Goal: Use online tool/utility: Utilize a website feature to perform a specific function

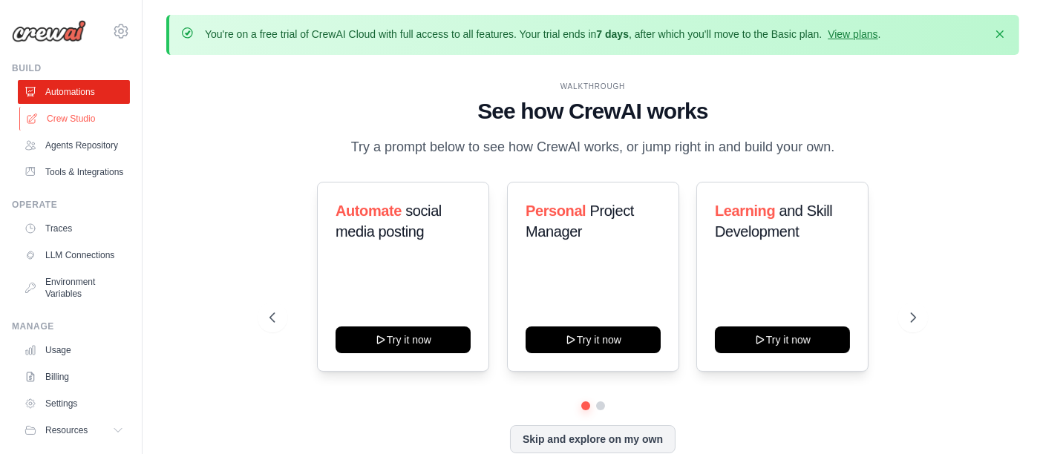
click at [64, 126] on link "Crew Studio" at bounding box center [75, 119] width 112 height 24
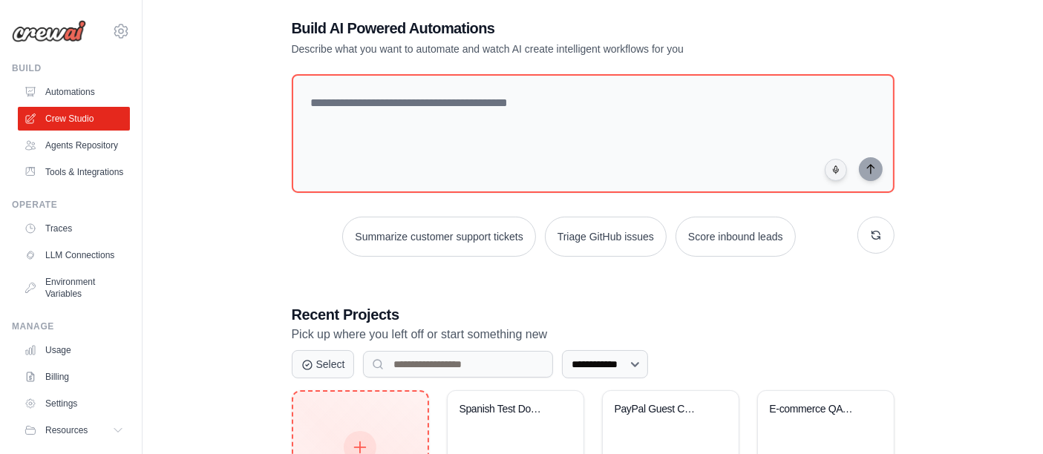
scroll to position [247, 0]
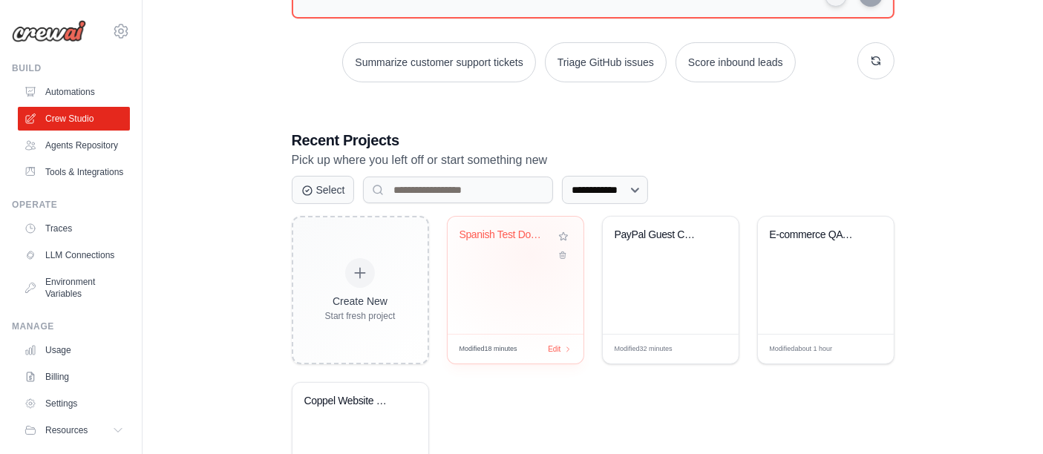
click at [529, 253] on div "Spanish Test Documents Translator" at bounding box center [515, 246] width 112 height 34
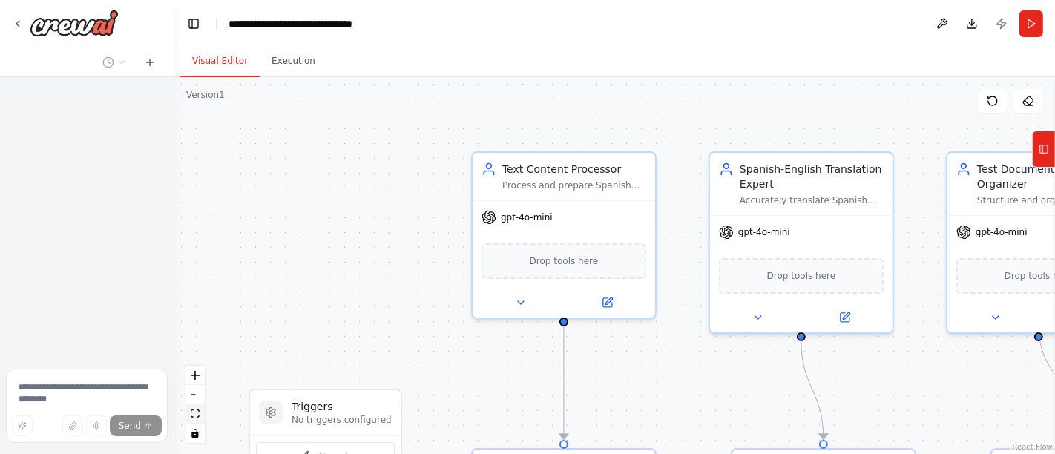
click at [197, 407] on button "fit view" at bounding box center [195, 413] width 19 height 19
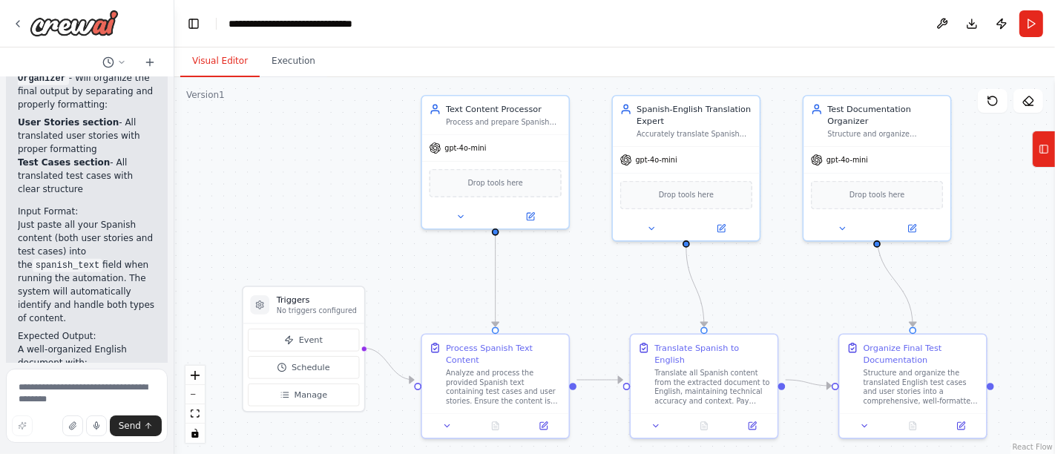
scroll to position [5680, 0]
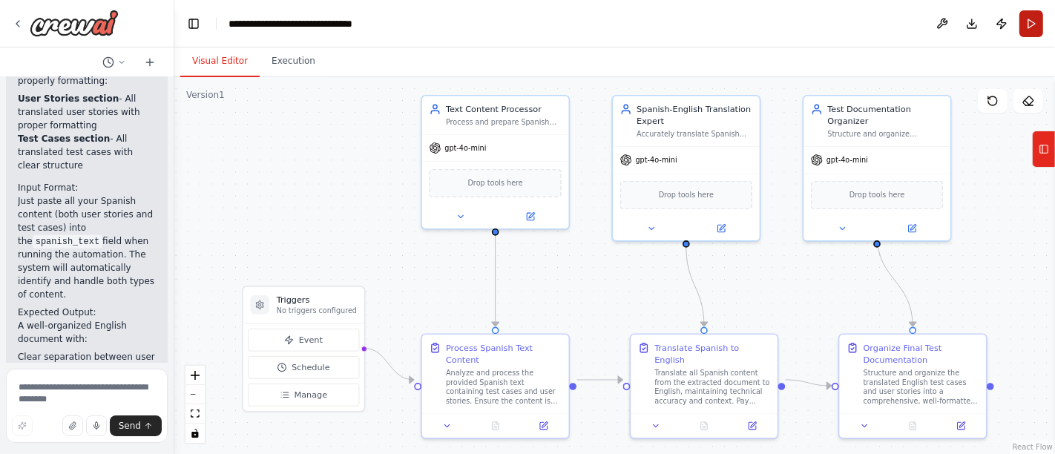
click at [1032, 27] on button "Run" at bounding box center [1032, 23] width 24 height 27
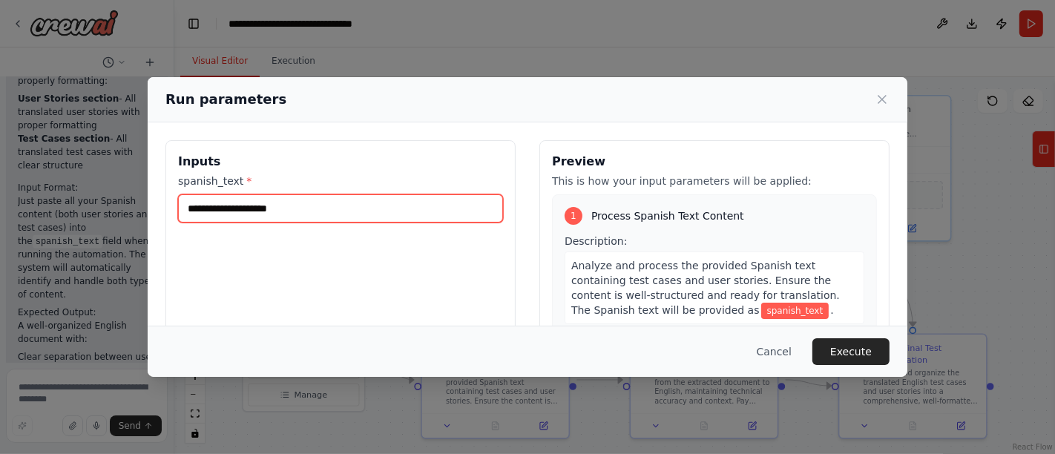
click at [288, 204] on input "spanish_text *" at bounding box center [340, 208] width 325 height 28
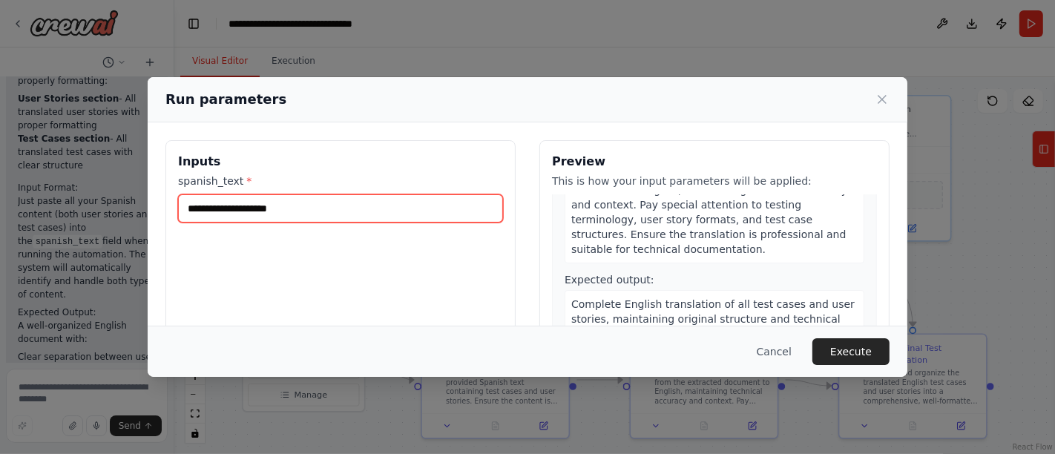
scroll to position [475, 0]
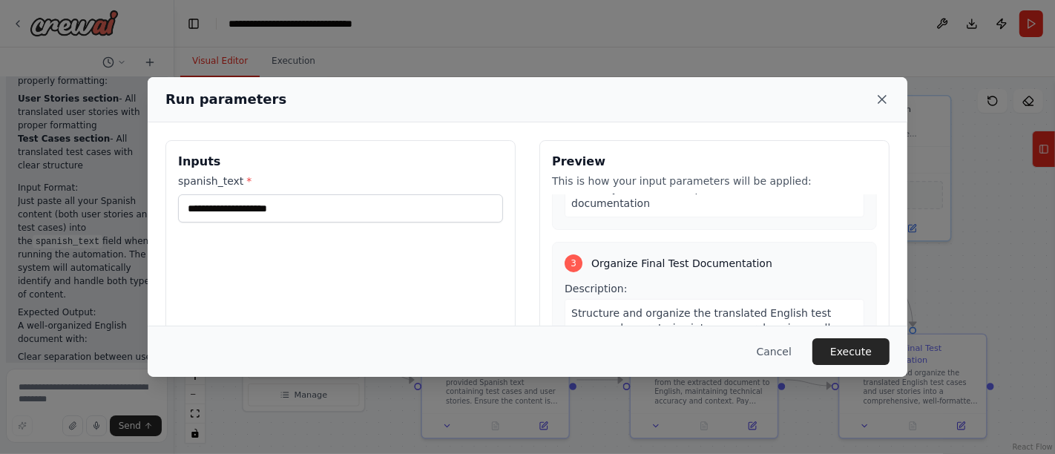
click at [883, 99] on icon at bounding box center [882, 99] width 7 height 7
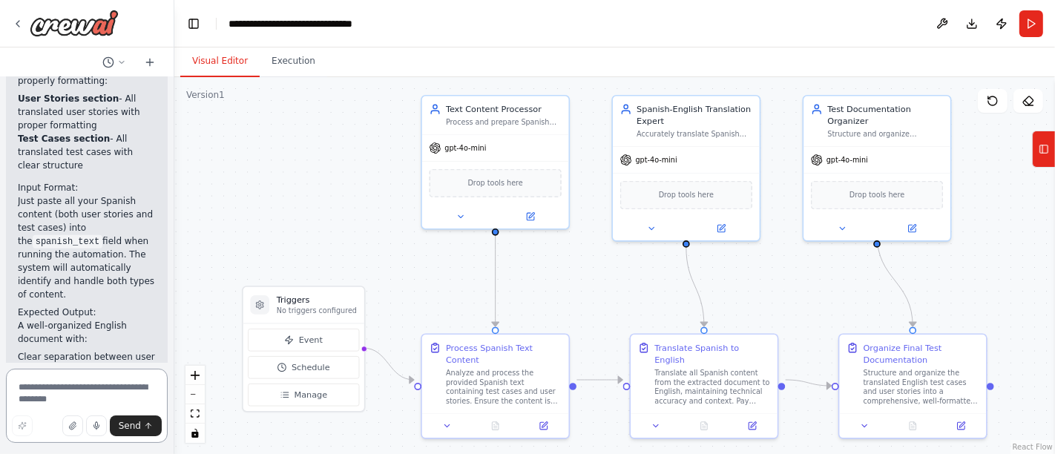
click at [102, 386] on textarea at bounding box center [87, 406] width 162 height 74
type textarea "*"
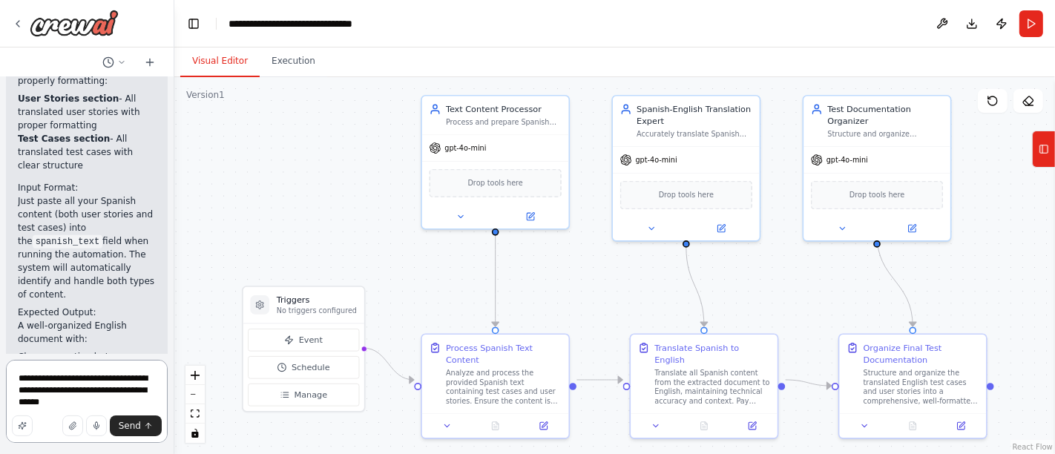
type textarea "**********"
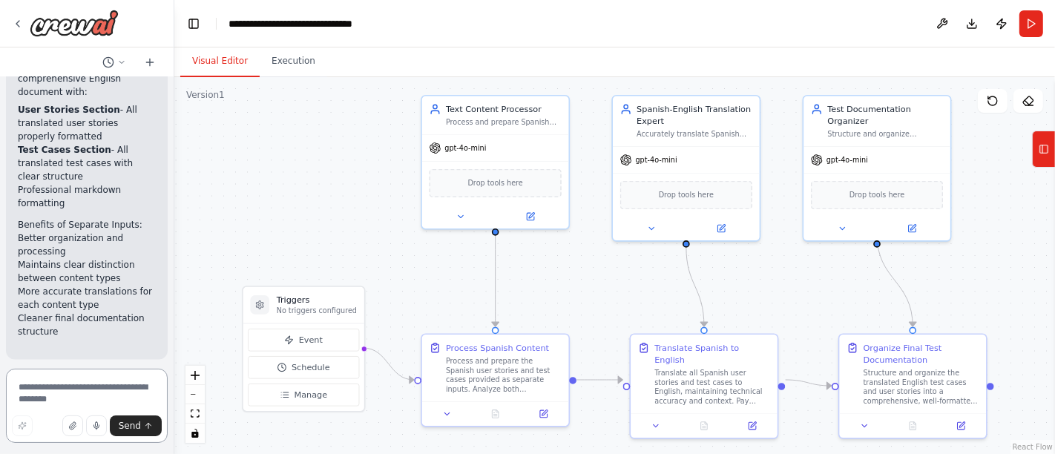
scroll to position [7002, 0]
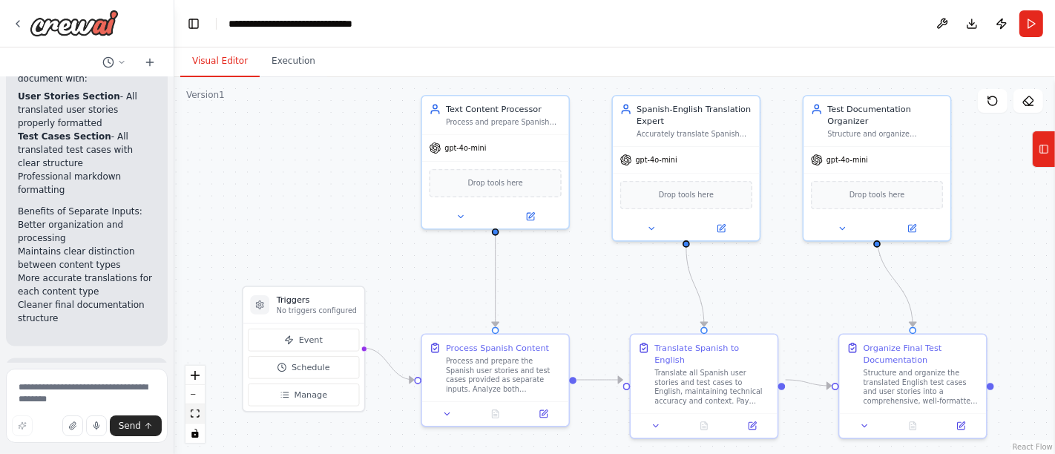
click at [198, 410] on icon "fit view" at bounding box center [195, 414] width 9 height 8
click at [1026, 19] on button "Run" at bounding box center [1032, 23] width 24 height 27
click at [963, 427] on icon at bounding box center [962, 424] width 10 height 10
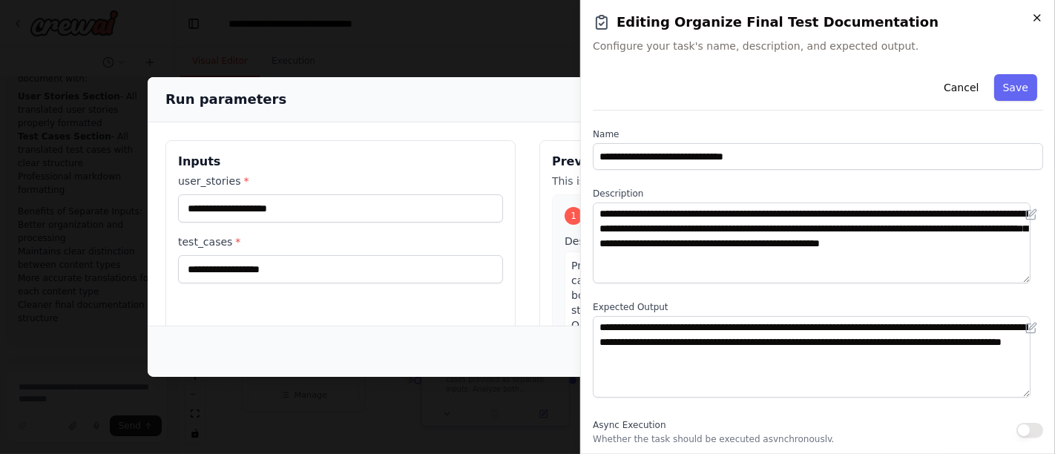
click at [1040, 18] on icon "button" at bounding box center [1038, 18] width 12 height 12
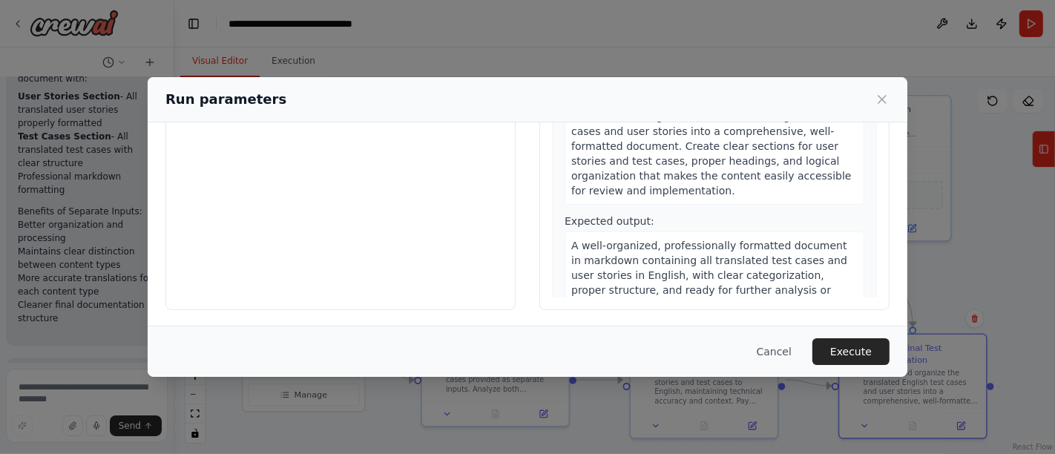
scroll to position [183, 0]
click at [884, 101] on icon at bounding box center [882, 99] width 7 height 7
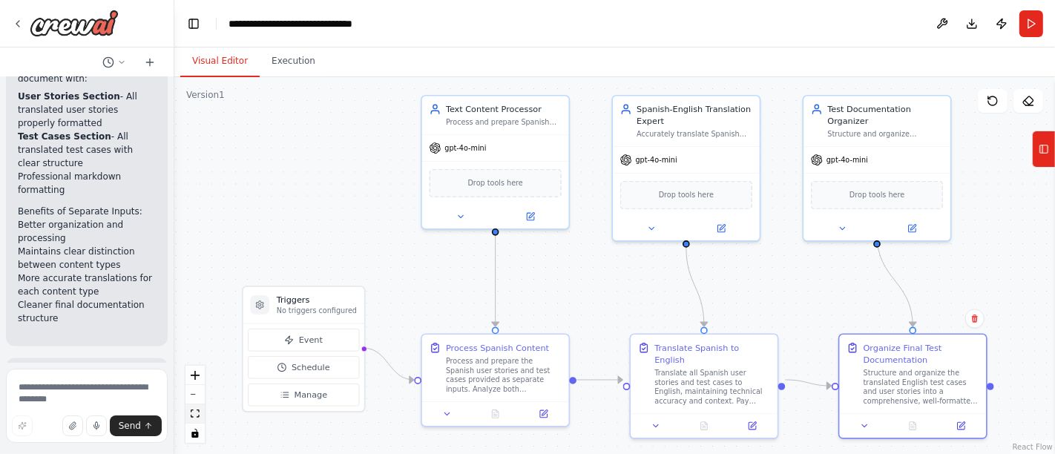
click at [200, 417] on button "fit view" at bounding box center [195, 413] width 19 height 19
click at [909, 221] on icon at bounding box center [913, 226] width 10 height 10
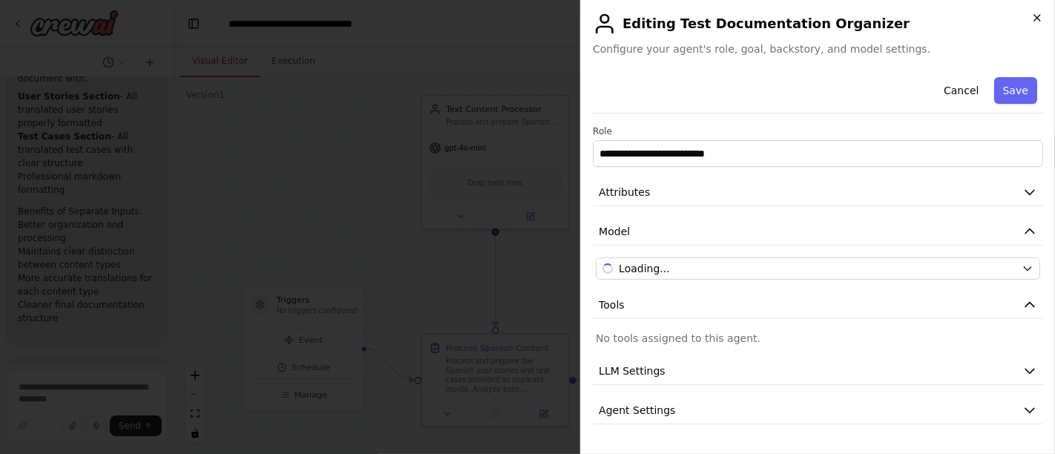
click at [1032, 19] on icon "button" at bounding box center [1038, 18] width 12 height 12
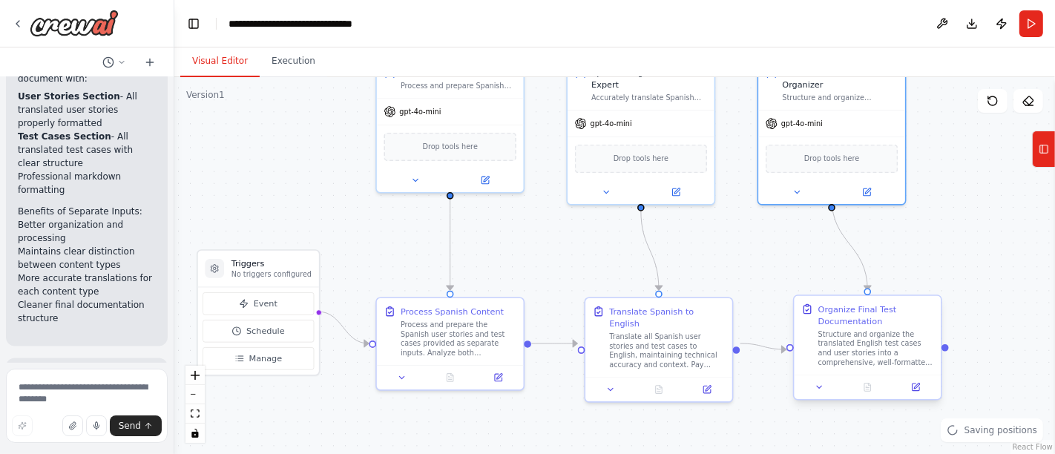
drag, startPoint x: 931, startPoint y: 298, endPoint x: 914, endPoint y: 346, distance: 50.7
click at [885, 261] on div ".deletable-edge-delete-btn { width: 20px; height: 20px; border: 0px solid #ffff…" at bounding box center [614, 265] width 881 height 377
click at [917, 384] on icon at bounding box center [917, 386] width 6 height 6
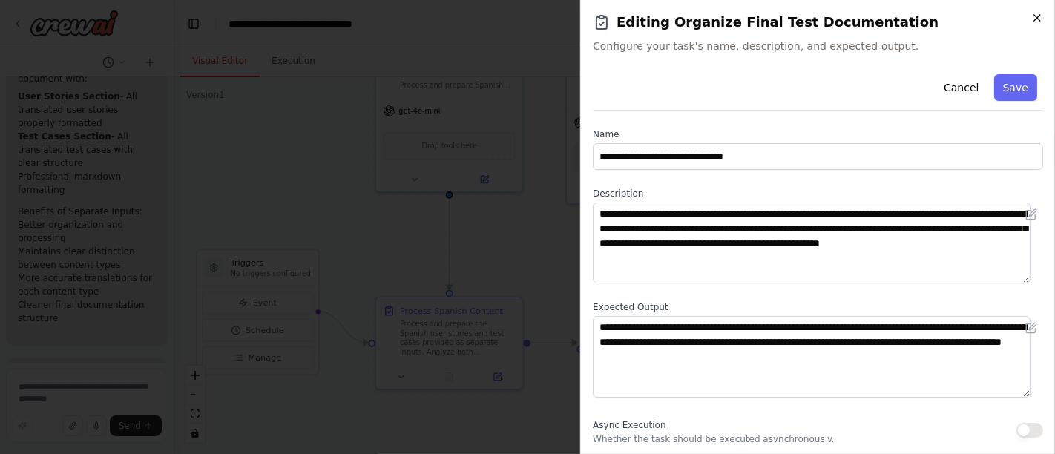
click at [1040, 20] on icon "button" at bounding box center [1038, 18] width 12 height 12
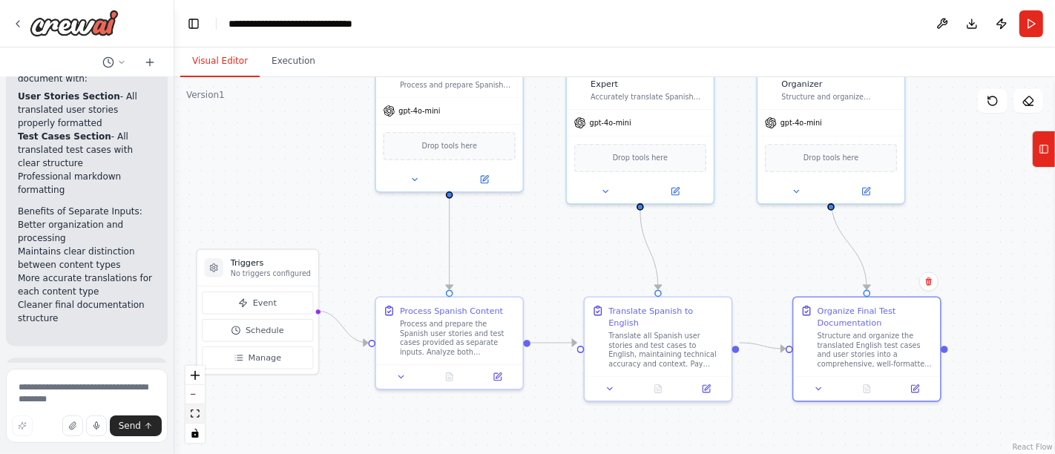
click at [197, 413] on icon "fit view" at bounding box center [195, 414] width 9 height 8
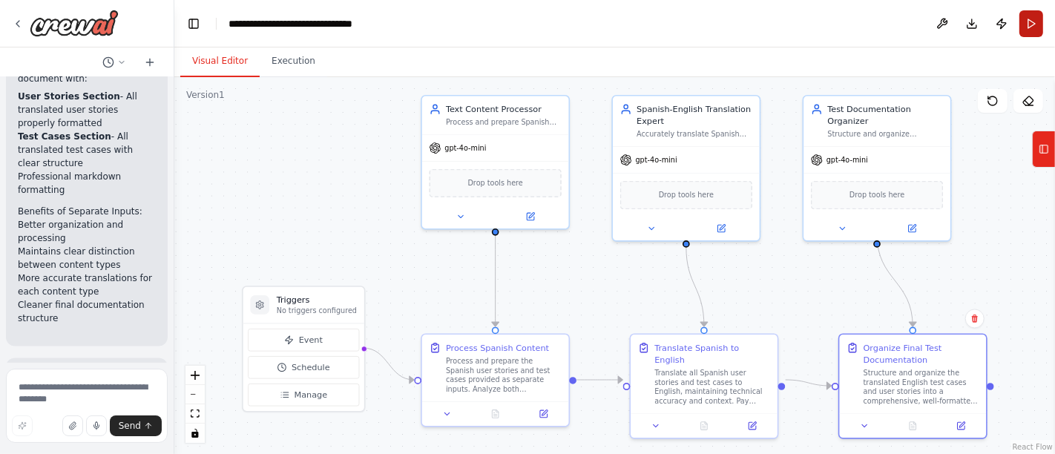
click at [1025, 24] on button "Run" at bounding box center [1032, 23] width 24 height 27
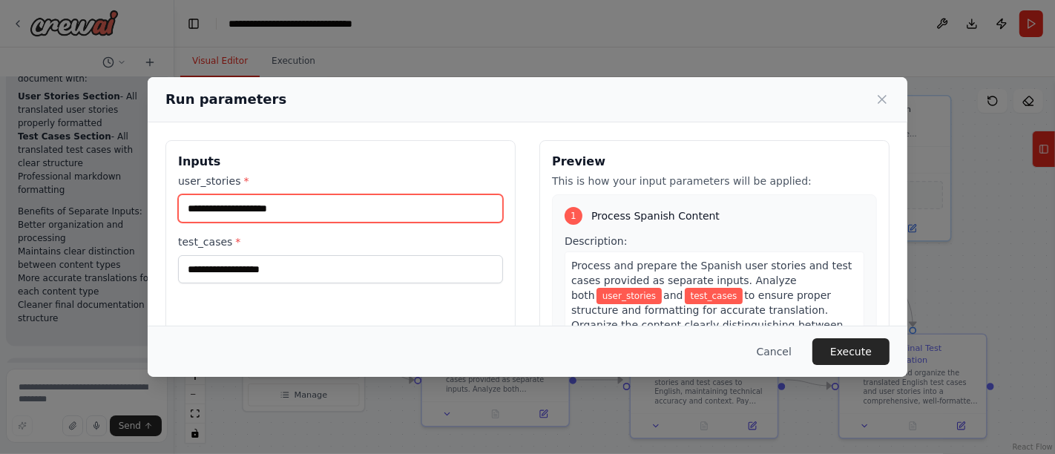
click at [259, 205] on input "user_stories *" at bounding box center [340, 208] width 325 height 28
click at [295, 209] on input "user_stories *" at bounding box center [340, 208] width 325 height 28
paste input "**********"
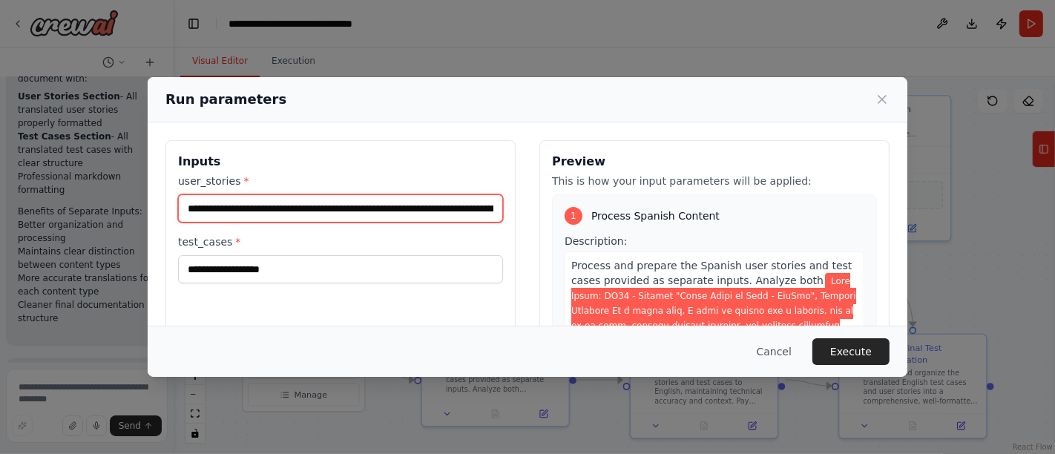
scroll to position [0, 7219]
type input "**********"
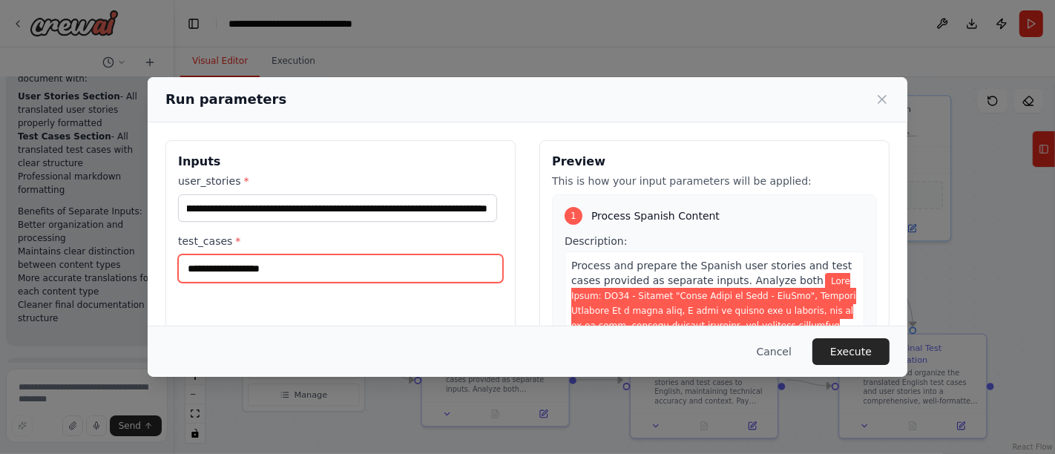
drag, startPoint x: 284, startPoint y: 260, endPoint x: 354, endPoint y: 289, distance: 75.2
click at [284, 261] on input "test_cases *" at bounding box center [340, 269] width 325 height 28
click at [335, 275] on input "test_cases *" at bounding box center [340, 269] width 325 height 28
paste input "**********"
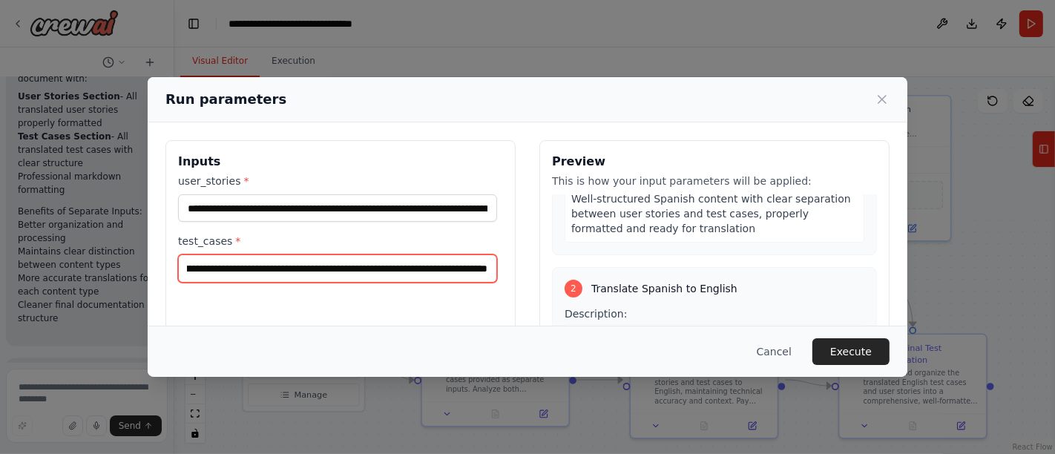
scroll to position [4154, 0]
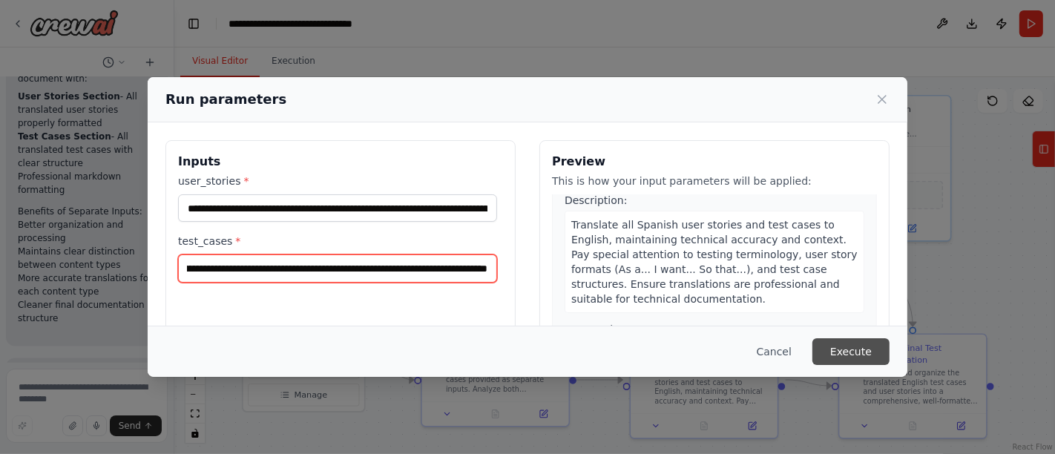
type input "**********"
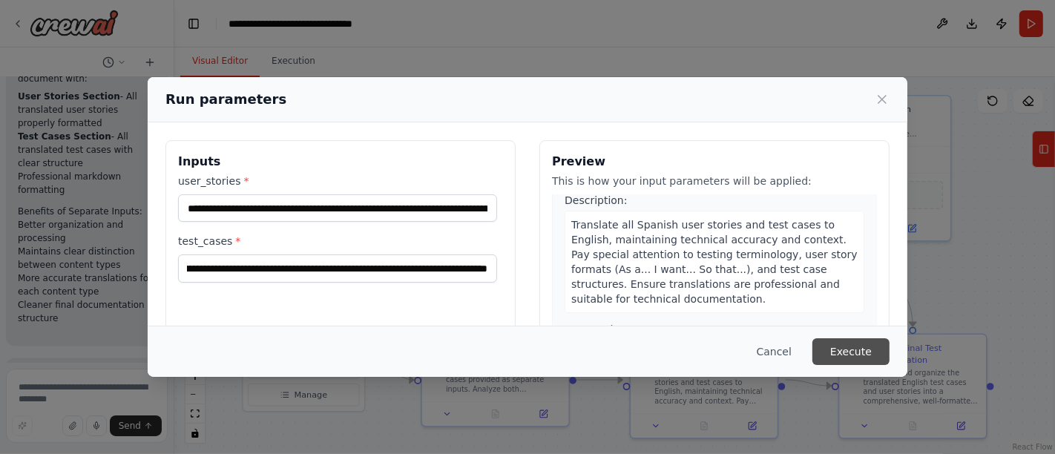
click at [840, 349] on button "Execute" at bounding box center [851, 351] width 77 height 27
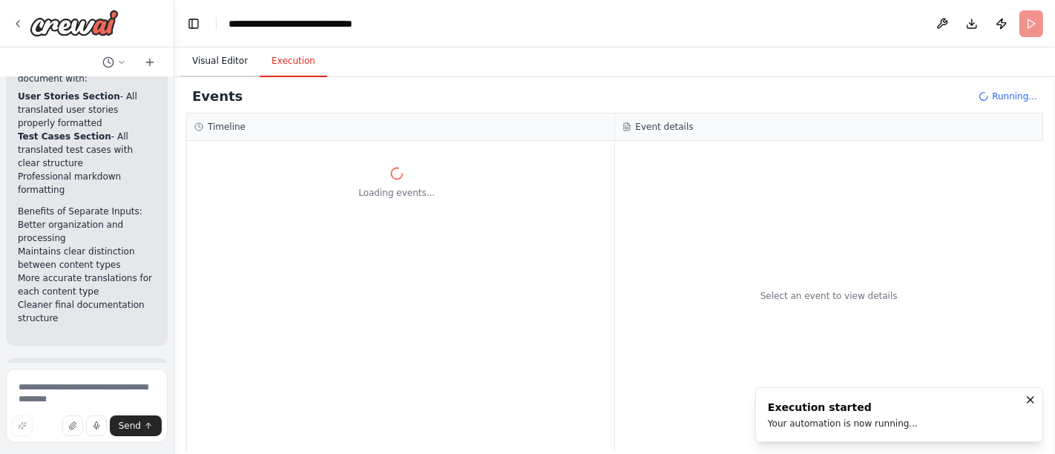
click at [208, 68] on button "Visual Editor" at bounding box center [219, 61] width 79 height 31
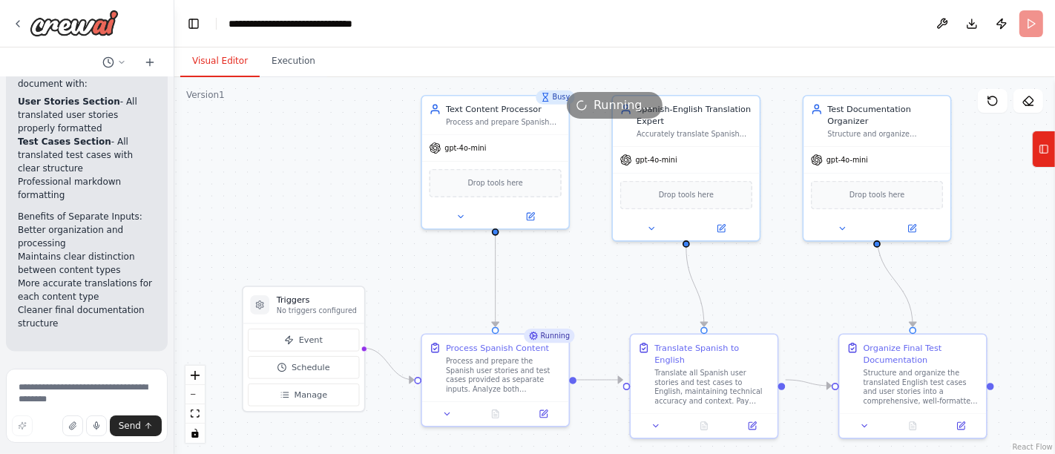
scroll to position [7002, 0]
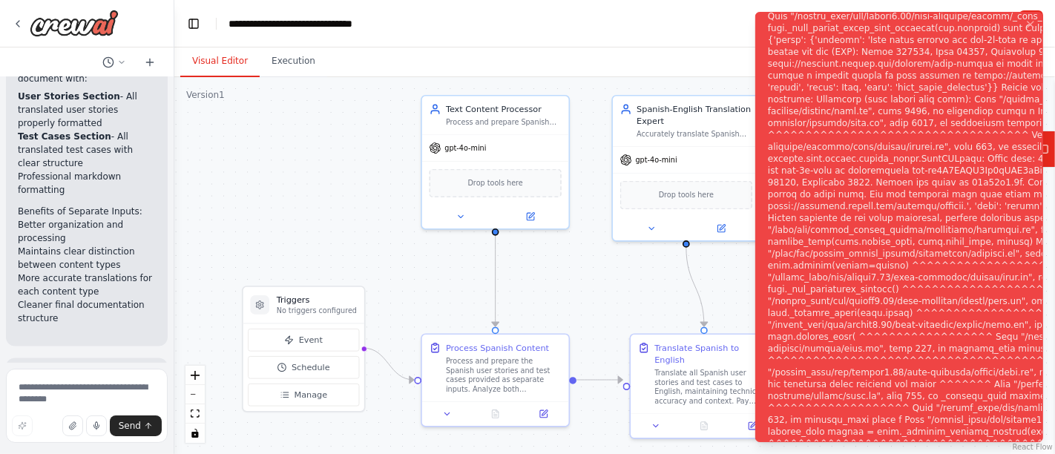
click at [638, 24] on header "**********" at bounding box center [614, 23] width 881 height 47
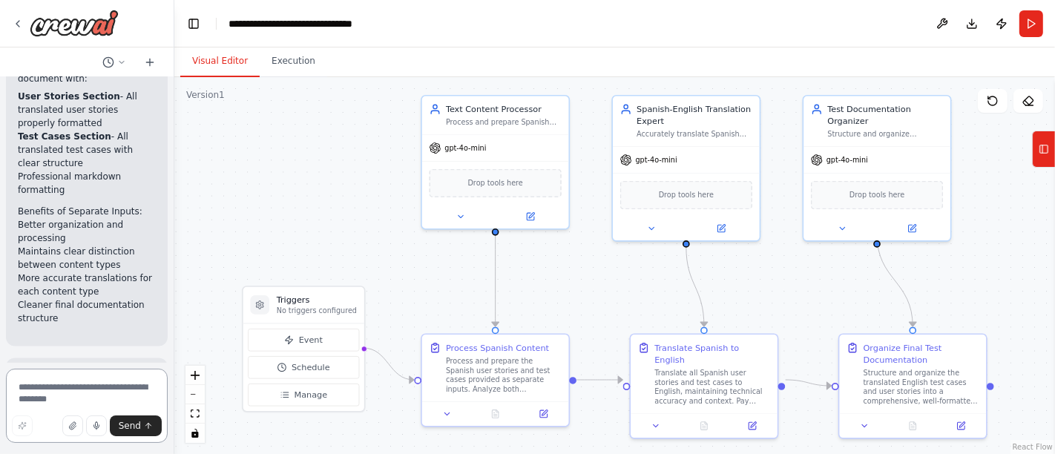
click at [45, 393] on textarea at bounding box center [87, 406] width 162 height 74
type textarea "**********"
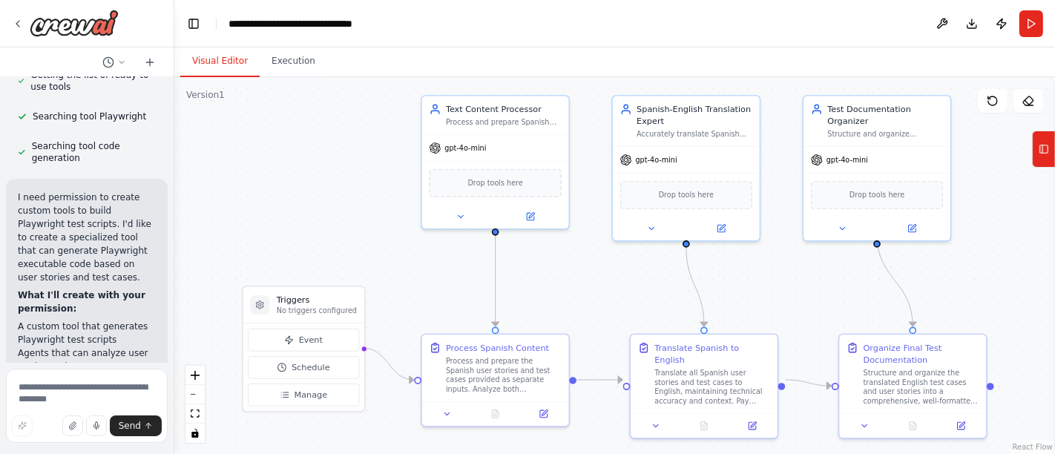
scroll to position [7712, 0]
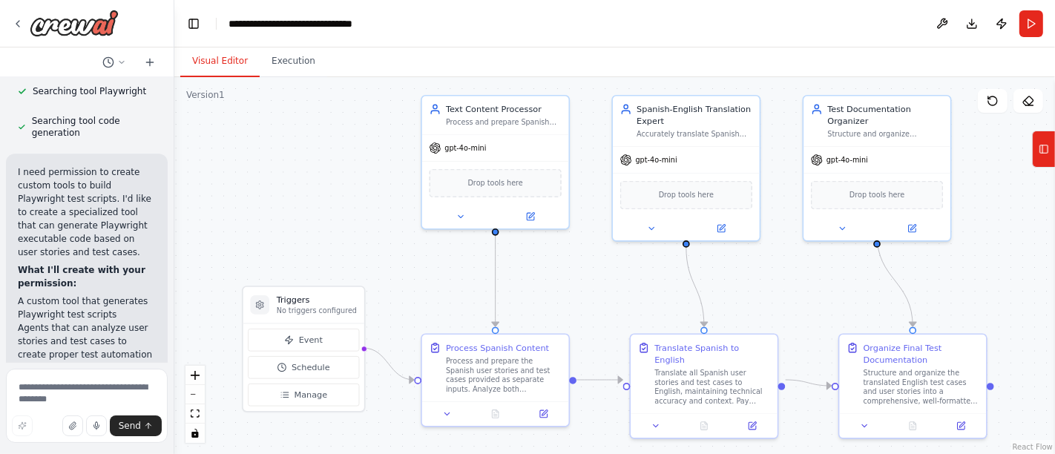
drag, startPoint x: 102, startPoint y: 367, endPoint x: 102, endPoint y: 378, distance: 11.9
click at [102, 367] on form "Send" at bounding box center [87, 408] width 174 height 91
click at [102, 379] on textarea at bounding box center [87, 406] width 162 height 74
type textarea "*******"
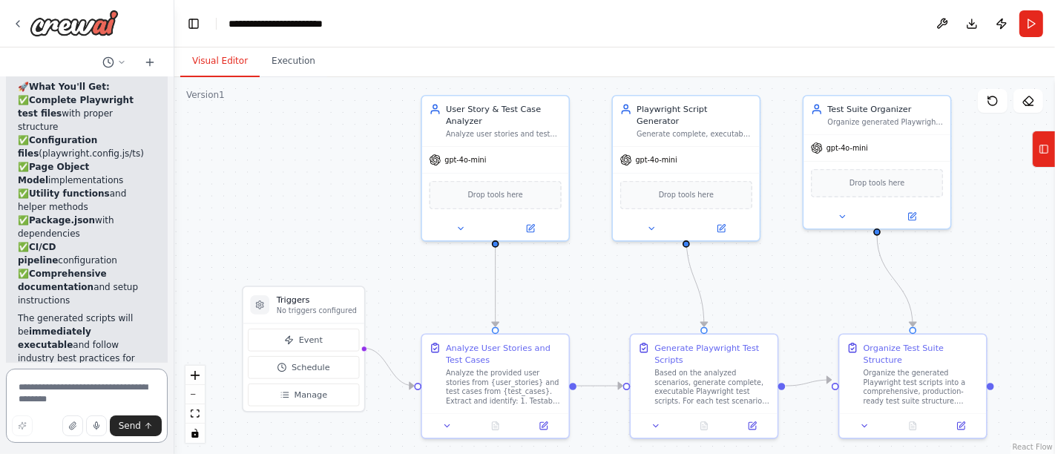
scroll to position [9632, 0]
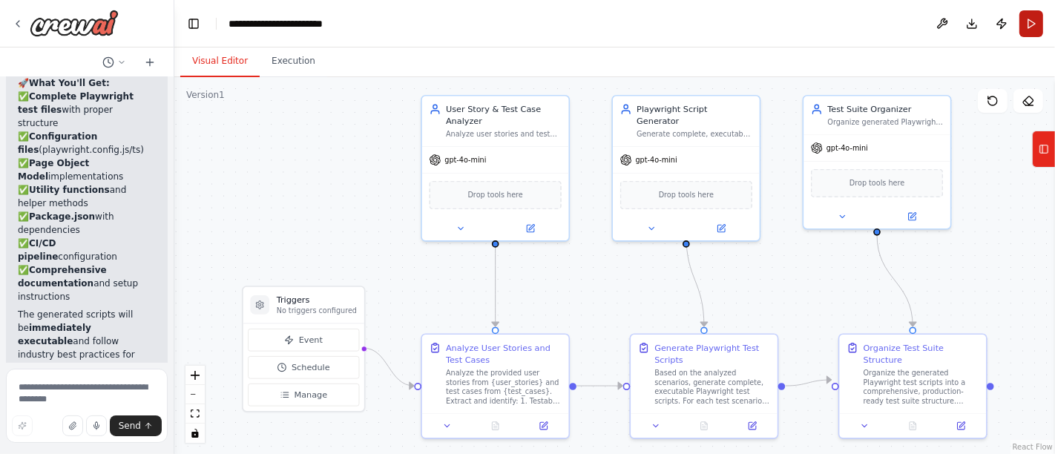
click at [1028, 20] on button "Run" at bounding box center [1032, 23] width 24 height 27
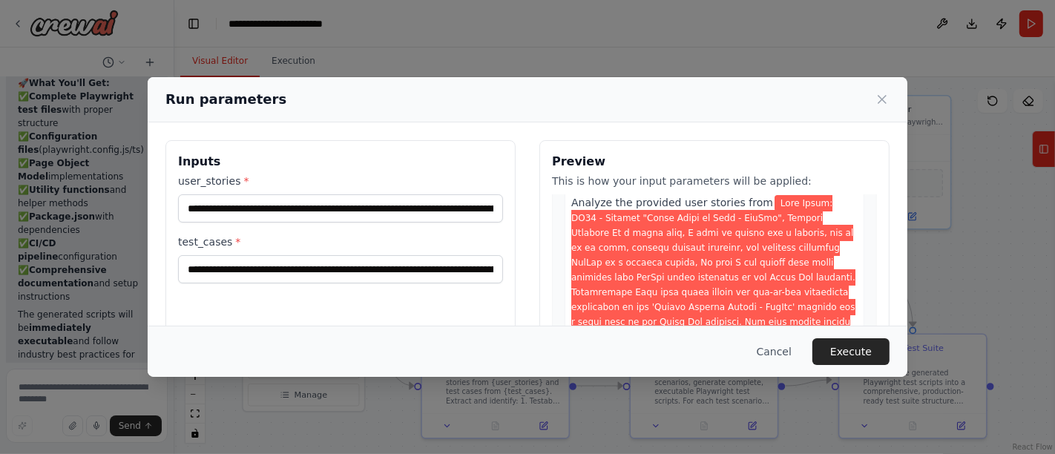
scroll to position [82, 0]
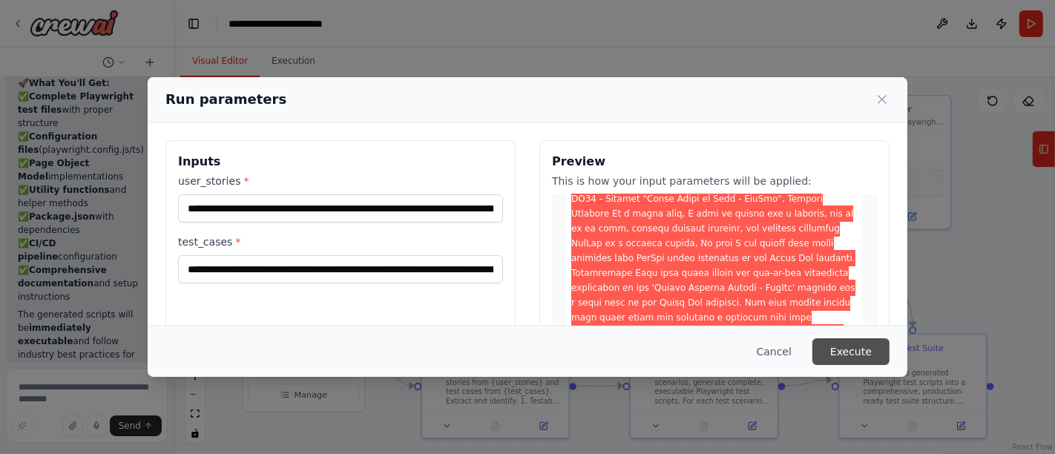
click at [831, 350] on button "Execute" at bounding box center [851, 351] width 77 height 27
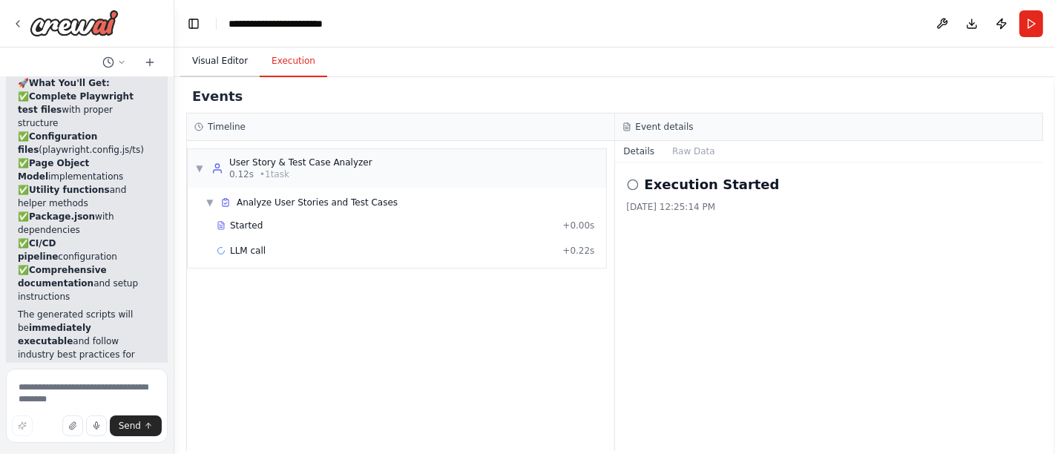
click at [216, 50] on button "Visual Editor" at bounding box center [219, 61] width 79 height 31
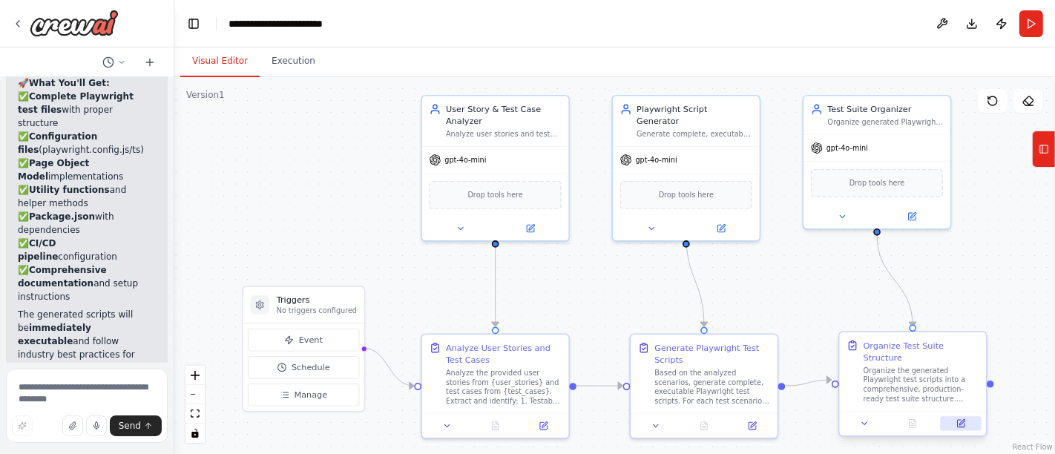
click at [959, 420] on icon at bounding box center [960, 423] width 7 height 7
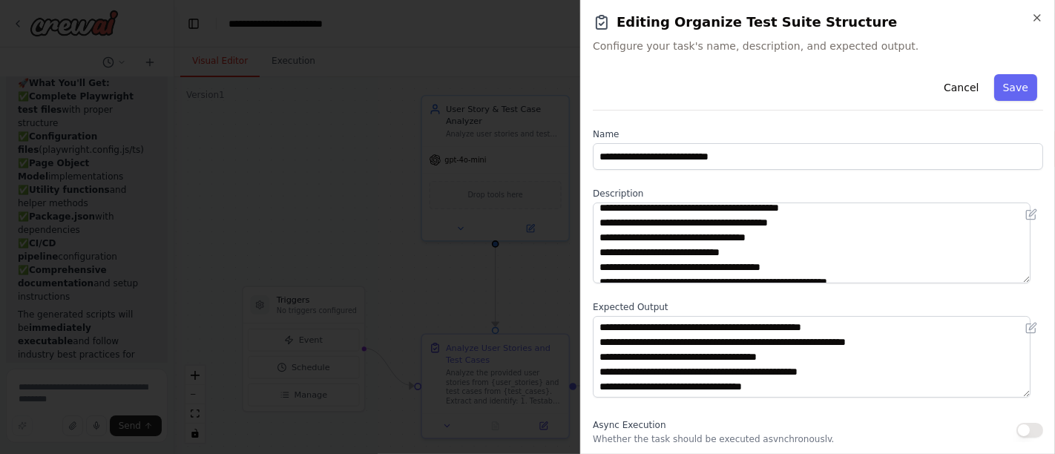
scroll to position [74, 0]
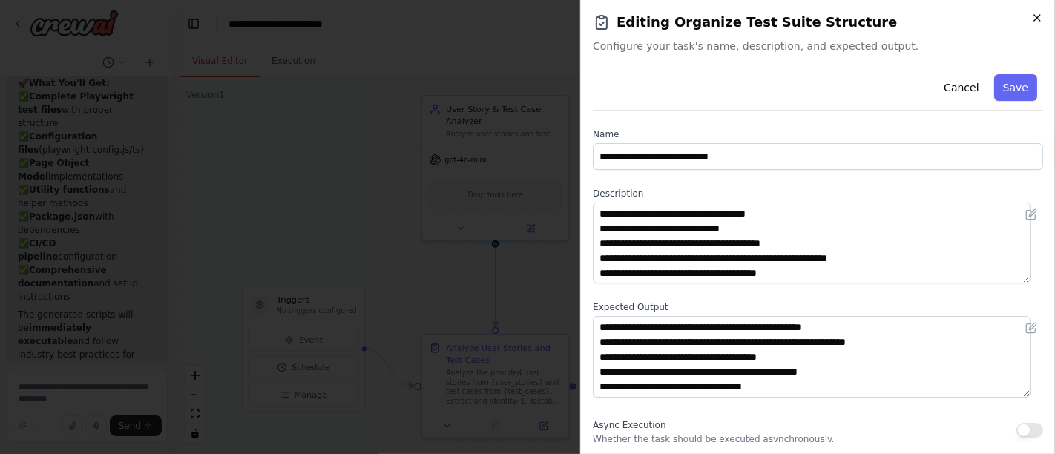
click at [1032, 20] on icon "button" at bounding box center [1038, 18] width 12 height 12
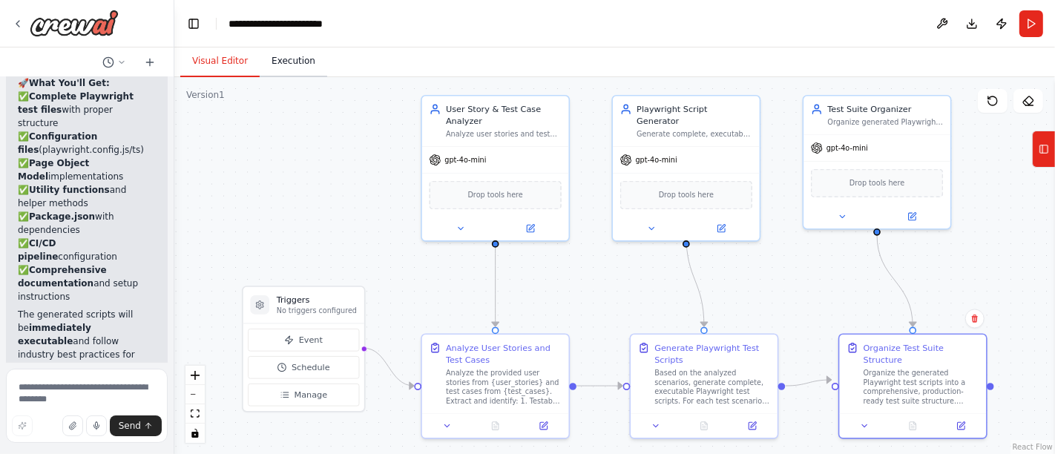
click at [283, 70] on button "Execution" at bounding box center [294, 61] width 68 height 31
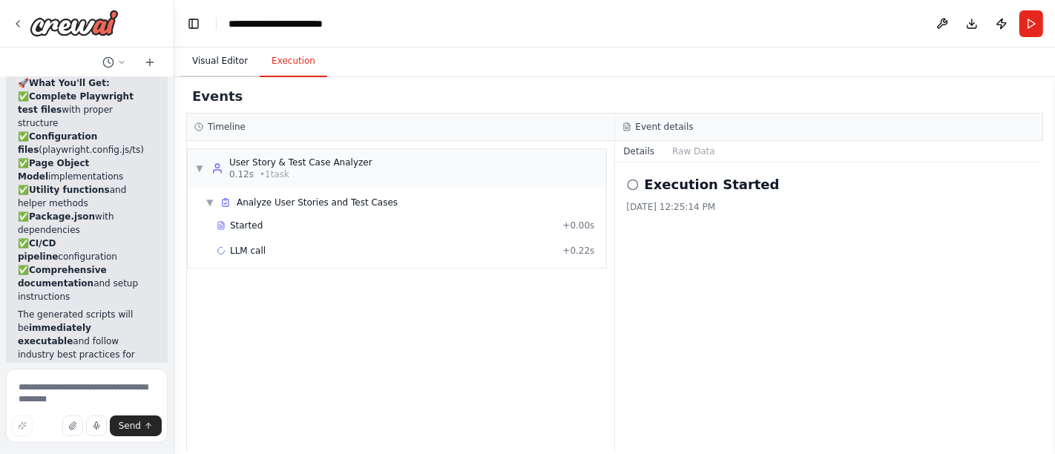
click at [205, 62] on button "Visual Editor" at bounding box center [219, 61] width 79 height 31
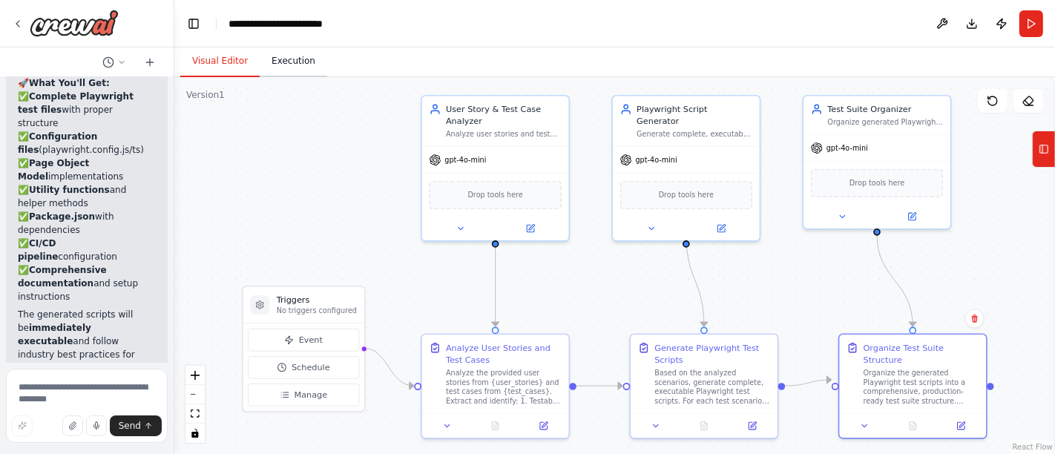
click at [300, 65] on button "Execution" at bounding box center [294, 61] width 68 height 31
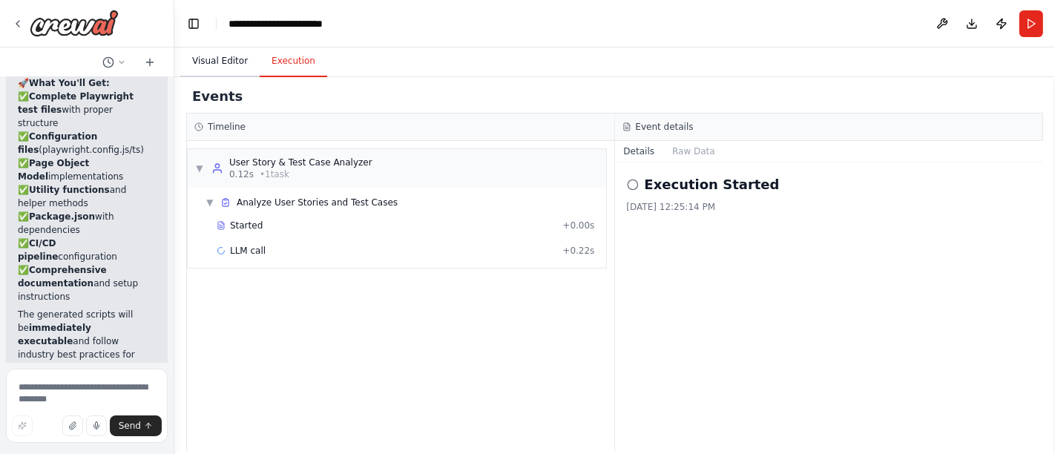
click at [226, 59] on button "Visual Editor" at bounding box center [219, 61] width 79 height 31
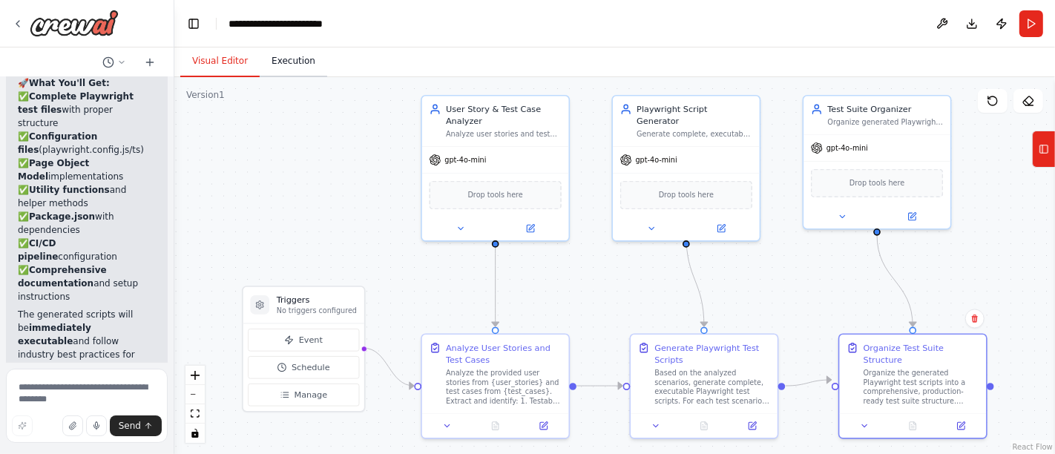
click at [286, 64] on button "Execution" at bounding box center [294, 61] width 68 height 31
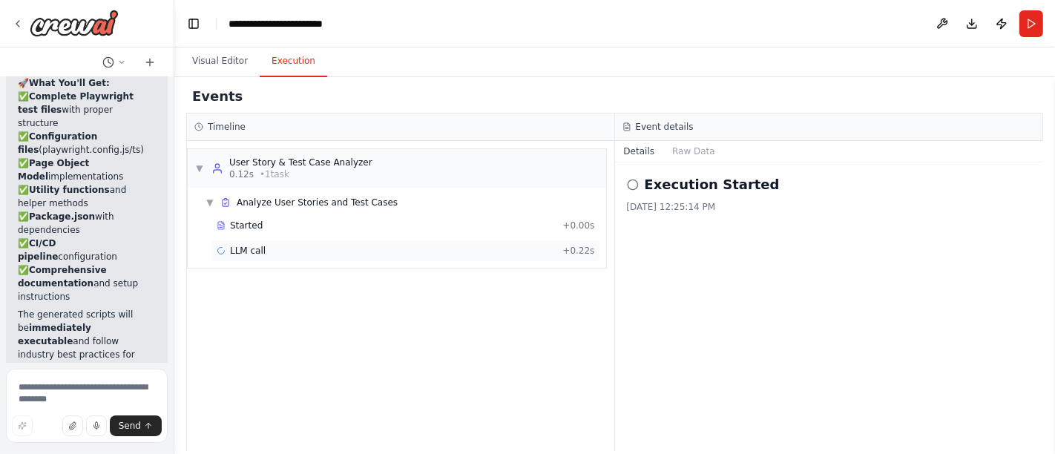
click at [243, 255] on span "LLM call" at bounding box center [248, 251] width 36 height 12
click at [216, 58] on button "Visual Editor" at bounding box center [219, 61] width 79 height 31
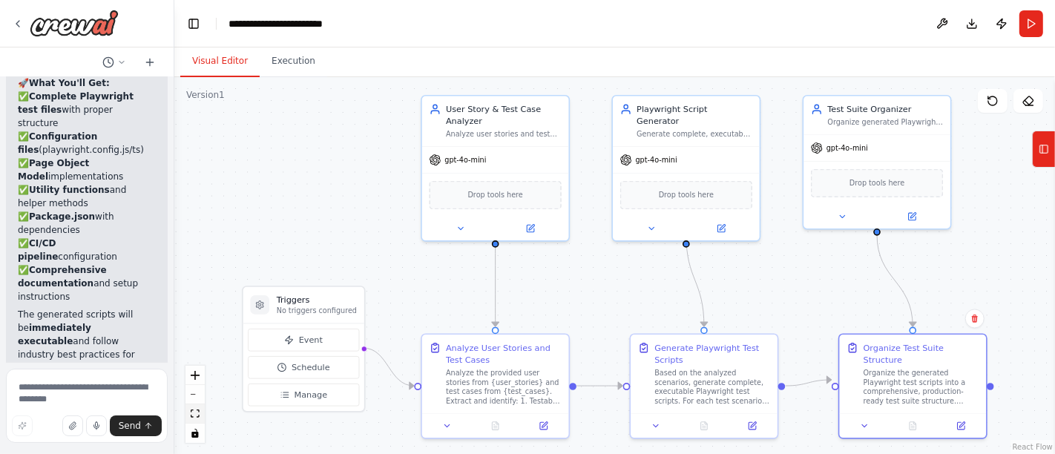
click at [194, 414] on icon "fit view" at bounding box center [195, 414] width 9 height 8
click at [283, 64] on button "Execution" at bounding box center [294, 61] width 68 height 31
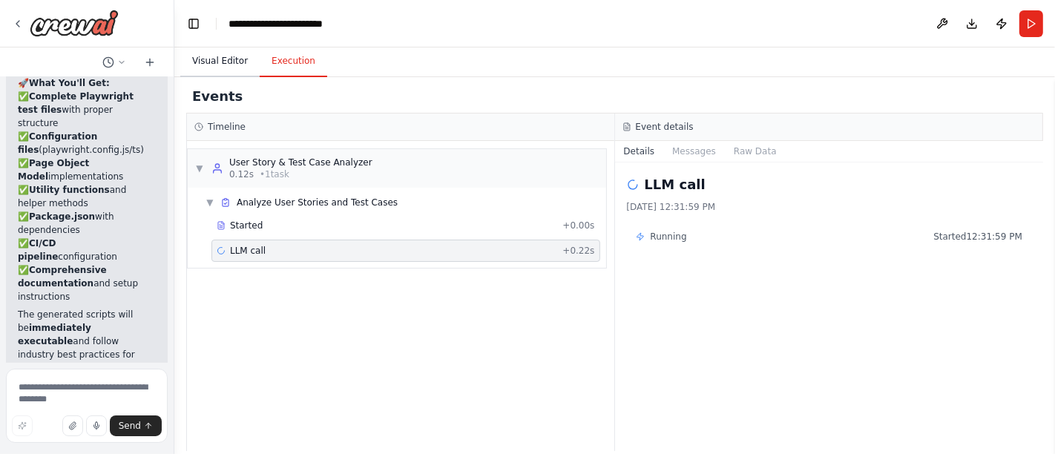
click at [200, 56] on button "Visual Editor" at bounding box center [219, 61] width 79 height 31
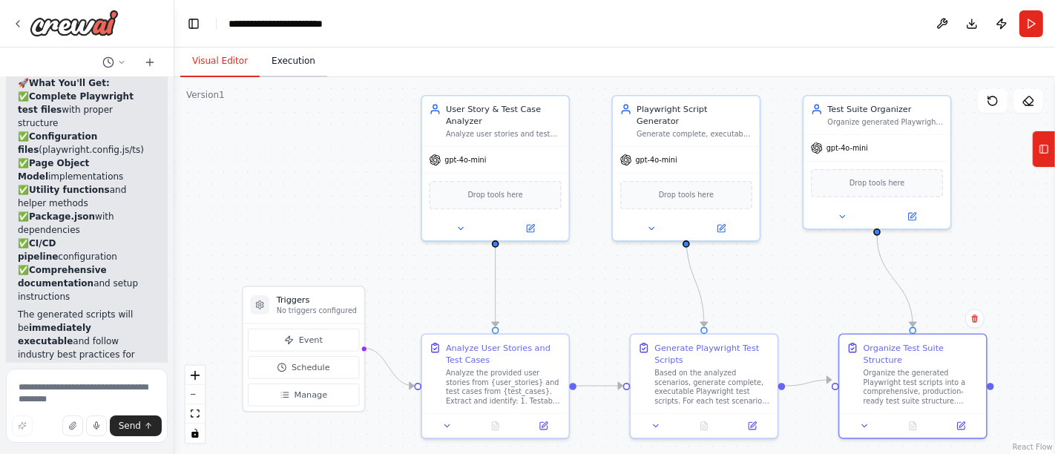
click at [281, 60] on button "Execution" at bounding box center [294, 61] width 68 height 31
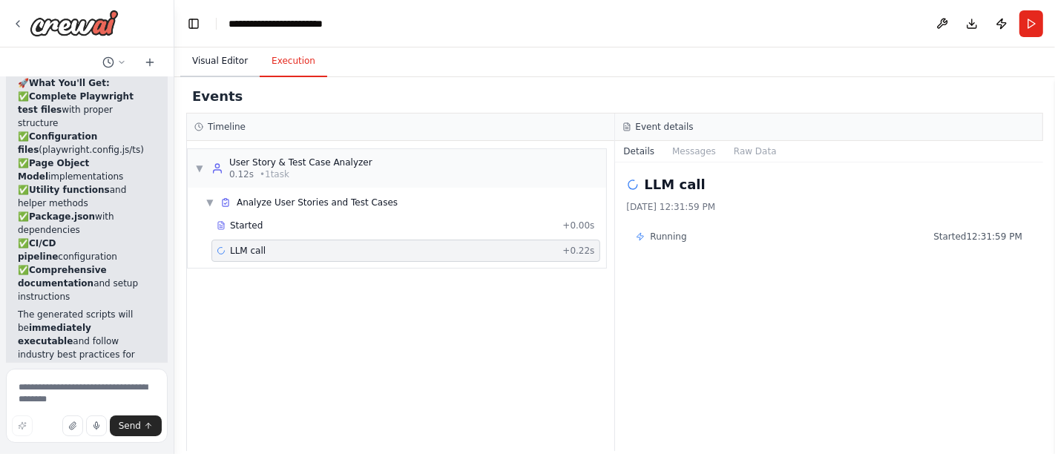
click at [216, 60] on button "Visual Editor" at bounding box center [219, 61] width 79 height 31
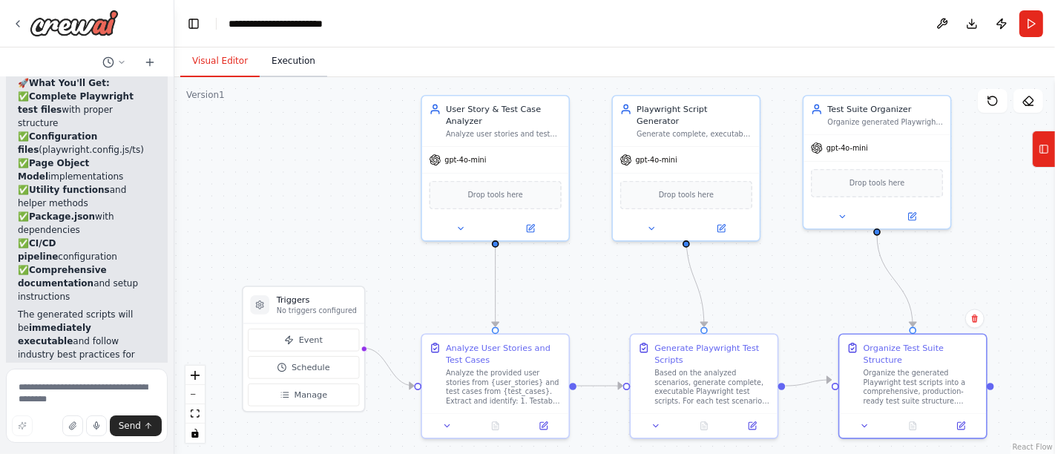
click at [278, 62] on button "Execution" at bounding box center [294, 61] width 68 height 31
click at [203, 61] on button "Visual Editor" at bounding box center [219, 61] width 79 height 31
click at [284, 67] on button "Execution" at bounding box center [294, 61] width 68 height 31
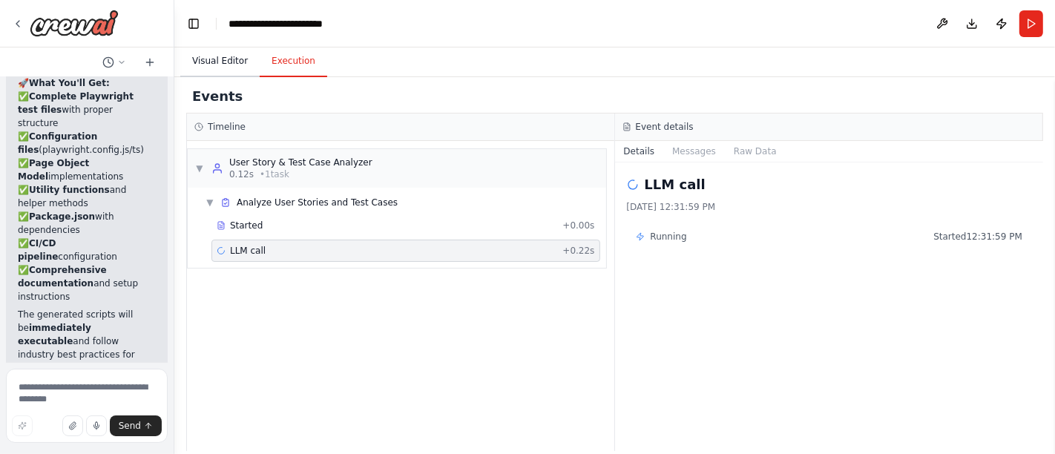
click at [203, 67] on button "Visual Editor" at bounding box center [219, 61] width 79 height 31
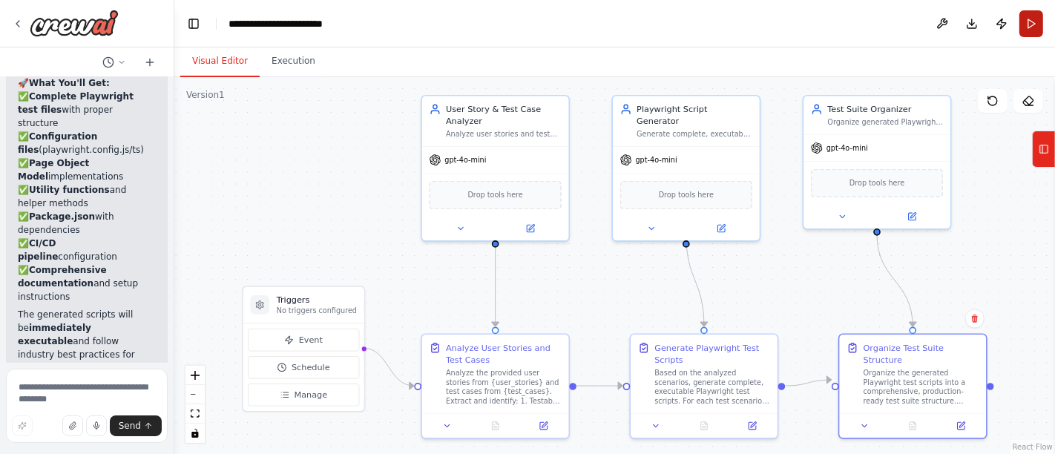
click at [1034, 28] on button "Run" at bounding box center [1032, 23] width 24 height 27
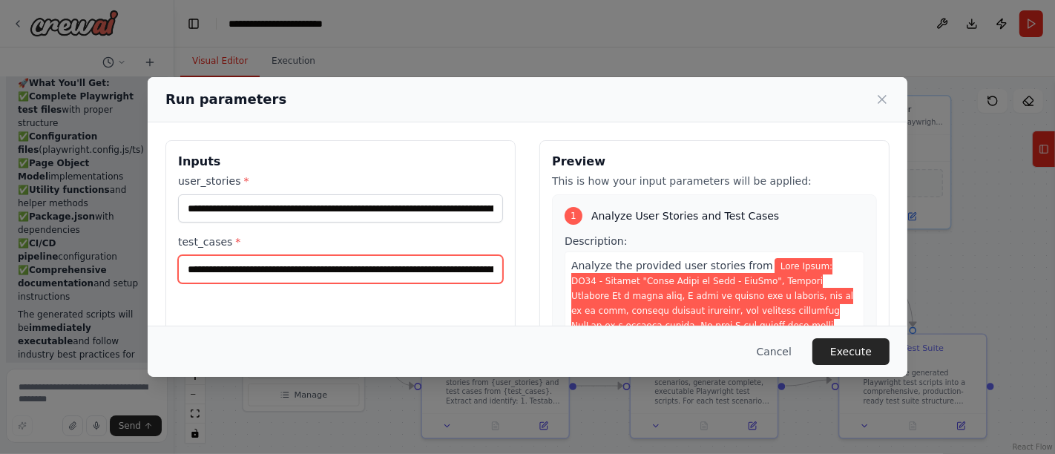
click at [183, 272] on input "test_cases *" at bounding box center [340, 269] width 325 height 28
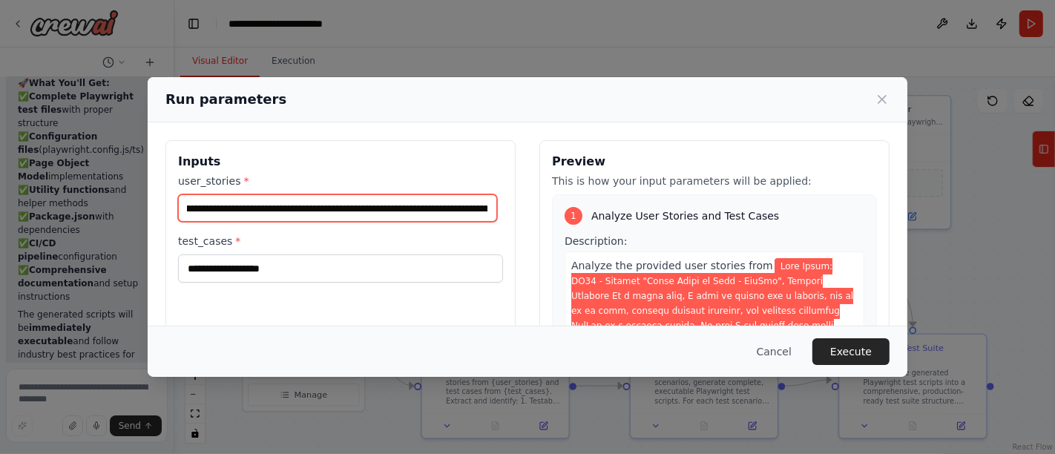
drag, startPoint x: 183, startPoint y: 211, endPoint x: 530, endPoint y: 220, distance: 346.7
click at [530, 220] on div "Inputs user_stories * test_cases * Preview This is how your input parameters wi…" at bounding box center [527, 316] width 724 height 352
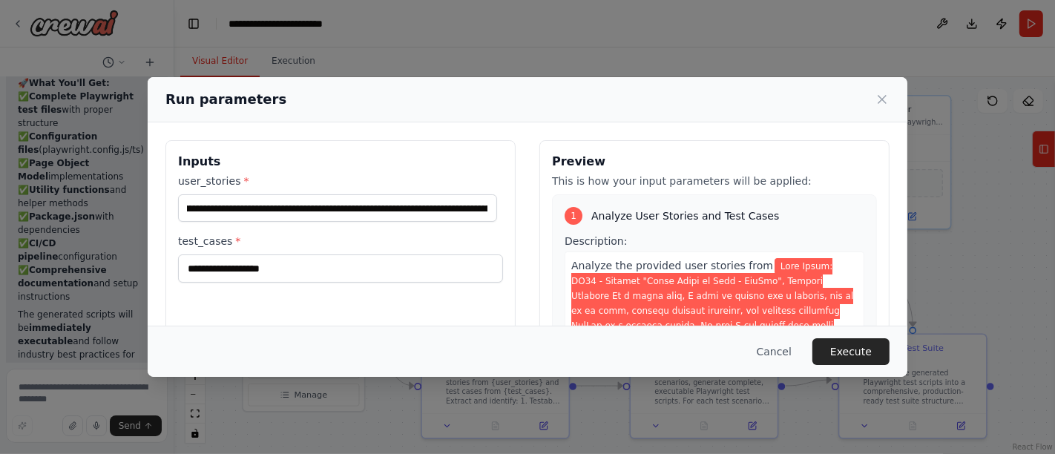
scroll to position [0, 0]
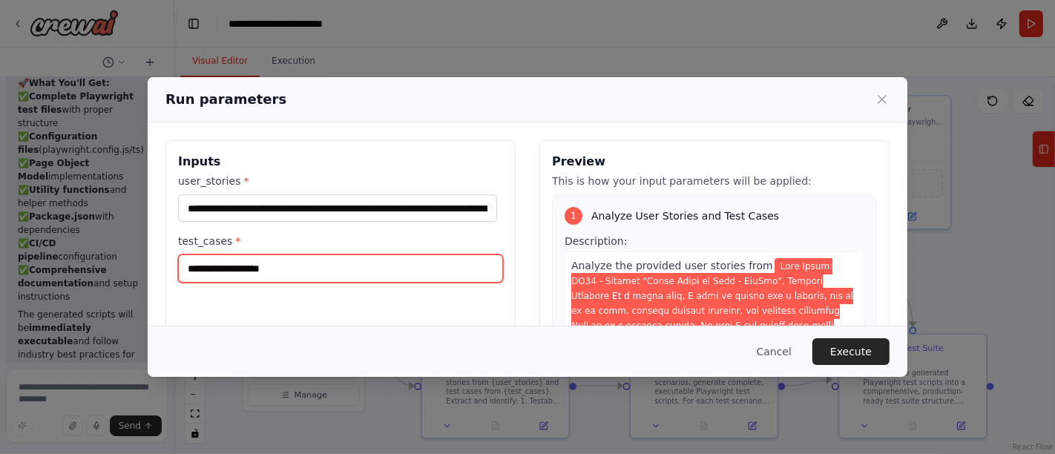
click at [235, 258] on input "test_cases *" at bounding box center [340, 269] width 325 height 28
paste input "**********"
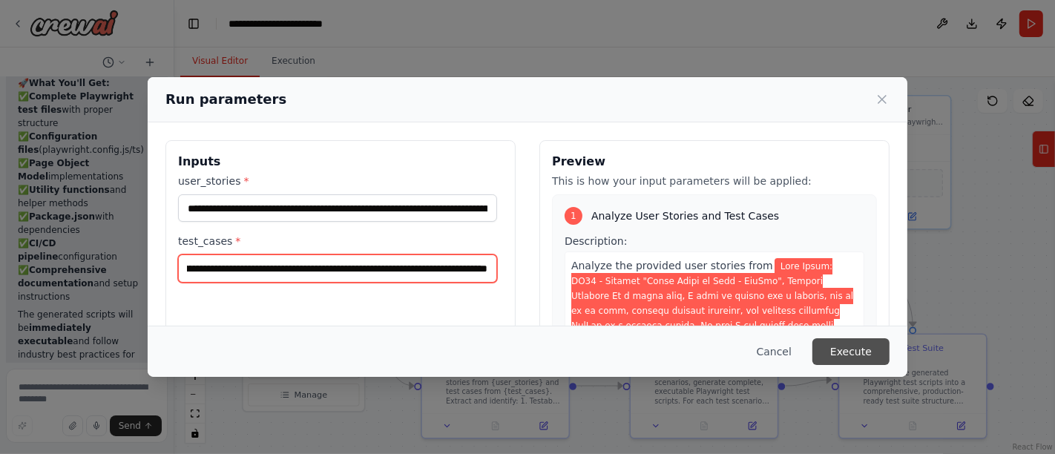
type input "**********"
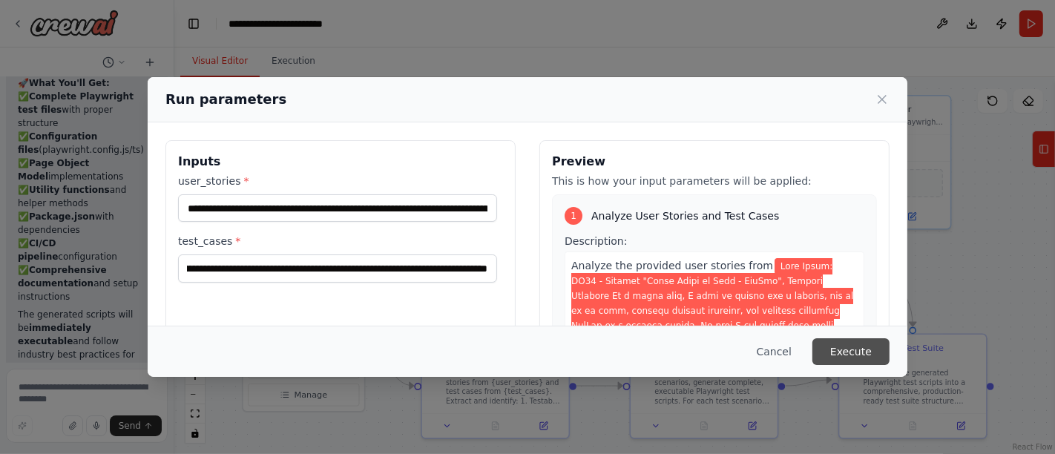
click at [846, 346] on button "Execute" at bounding box center [851, 351] width 77 height 27
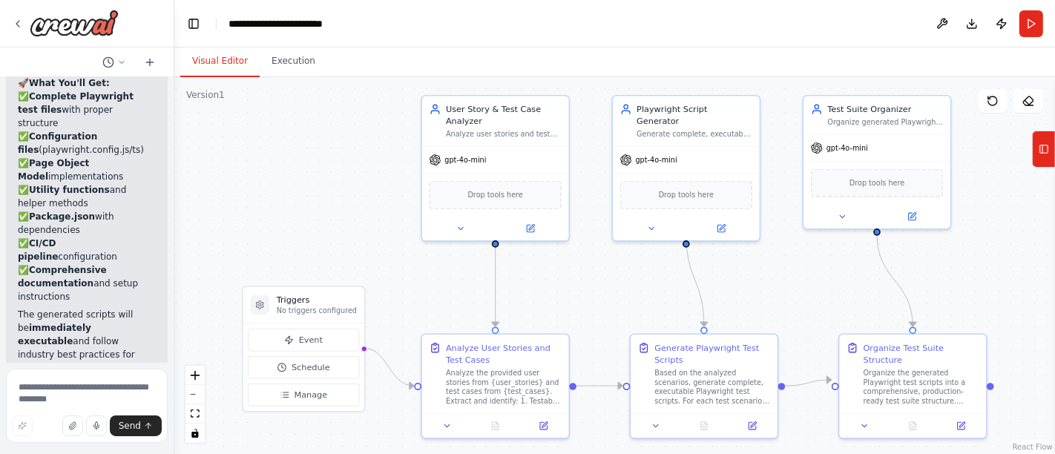
click at [215, 71] on button "Visual Editor" at bounding box center [219, 61] width 79 height 31
click at [196, 411] on icon "fit view" at bounding box center [195, 414] width 9 height 8
click at [19, 22] on icon at bounding box center [18, 24] width 12 height 12
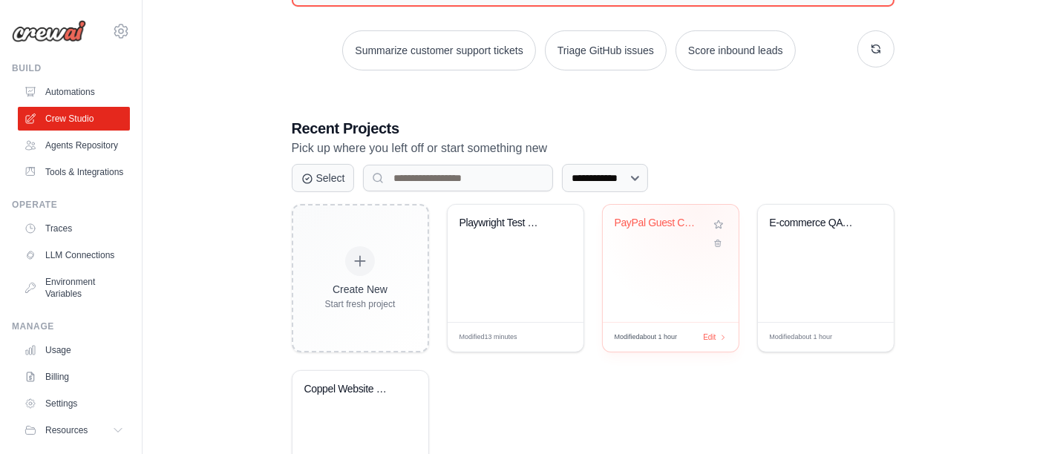
scroll to position [319, 0]
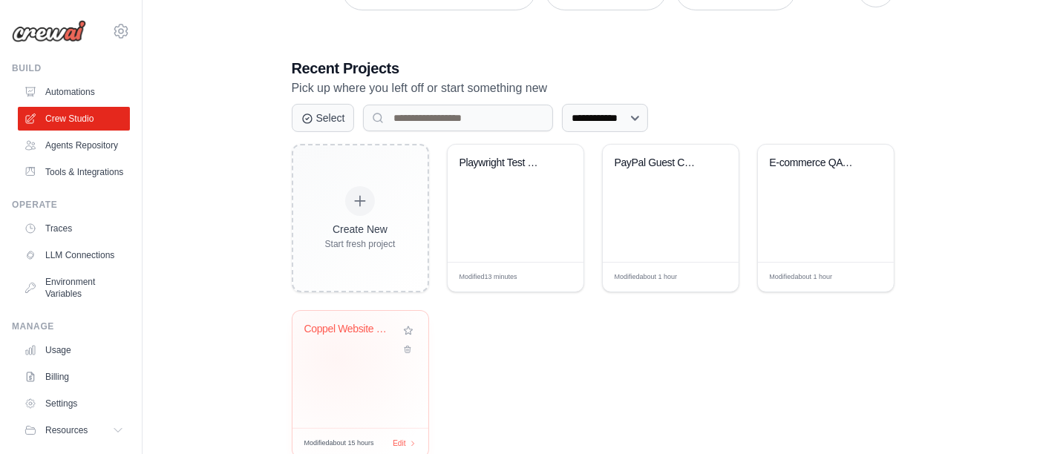
click at [336, 357] on div "Coppel Website Data Extractor" at bounding box center [360, 369] width 136 height 117
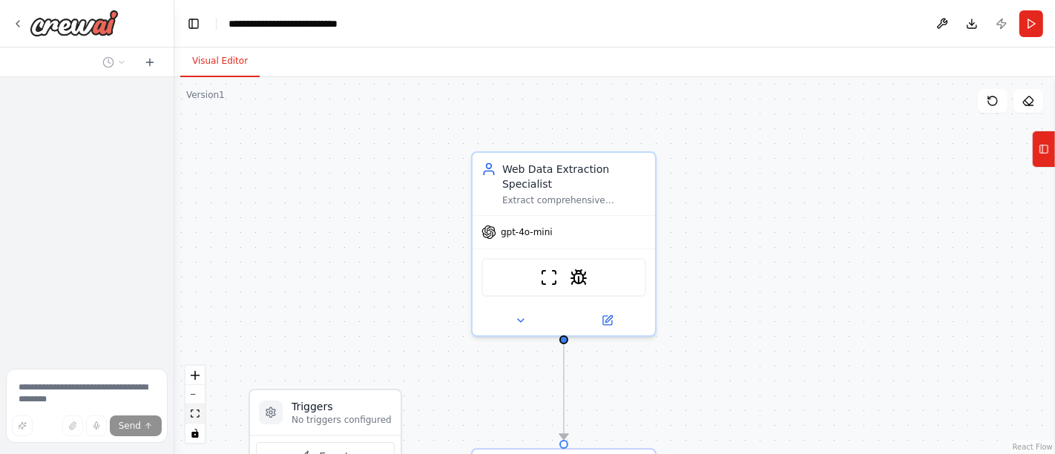
click at [198, 418] on icon "fit view" at bounding box center [195, 414] width 9 height 8
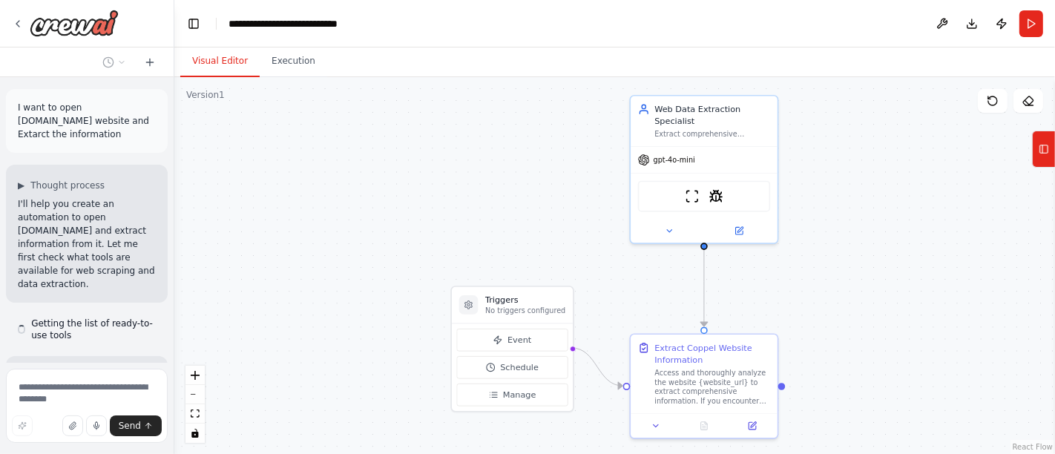
scroll to position [2889, 0]
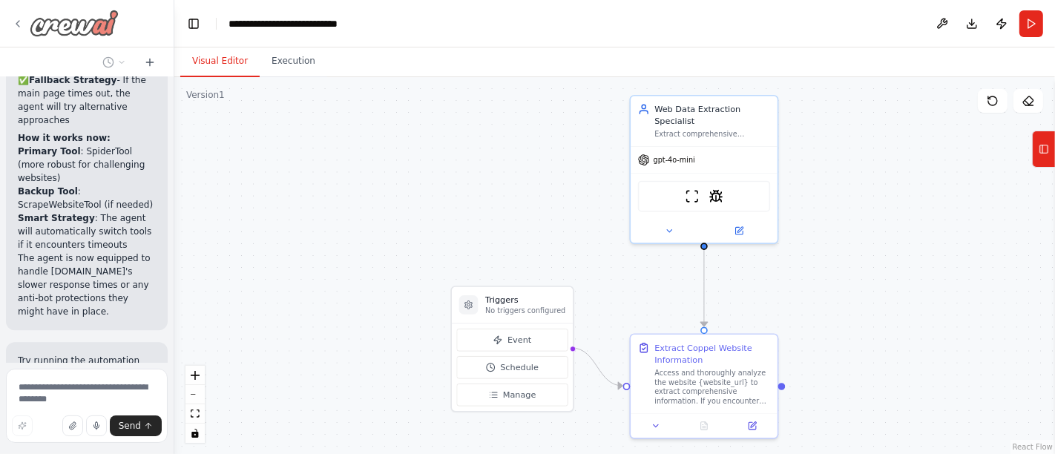
click at [16, 26] on icon at bounding box center [18, 24] width 12 height 12
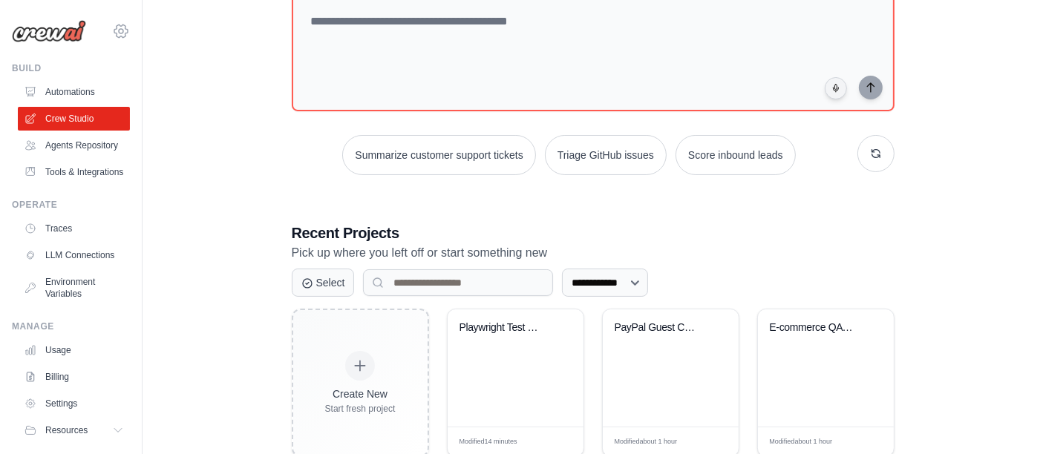
click at [112, 27] on icon at bounding box center [121, 31] width 18 height 18
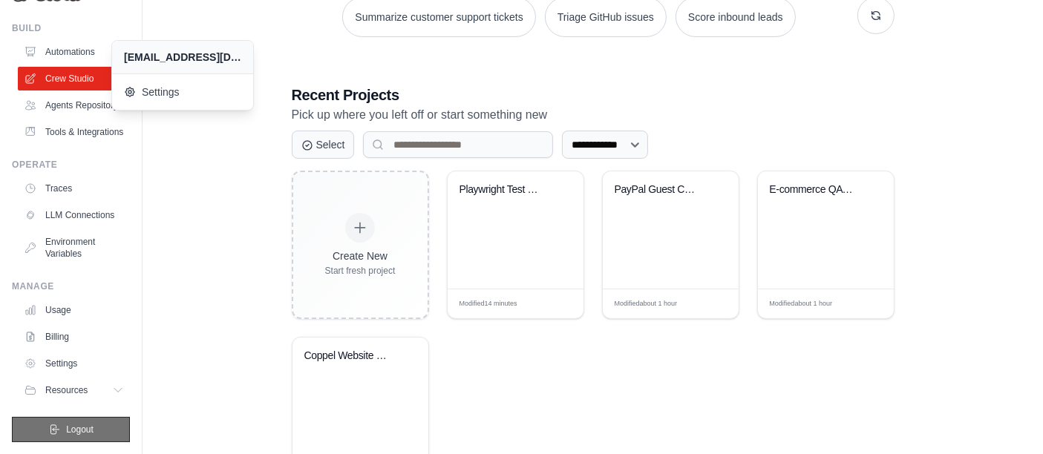
scroll to position [360, 0]
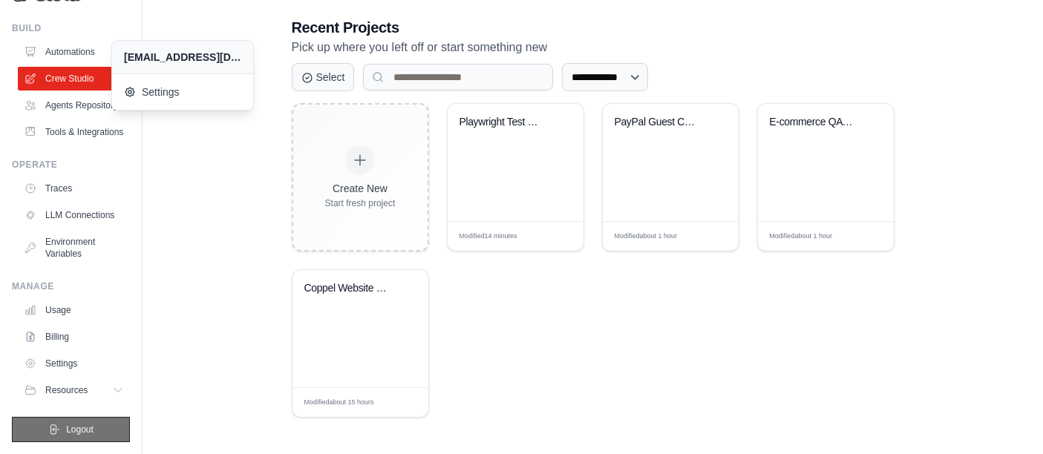
click at [48, 431] on icon "submit" at bounding box center [54, 430] width 12 height 12
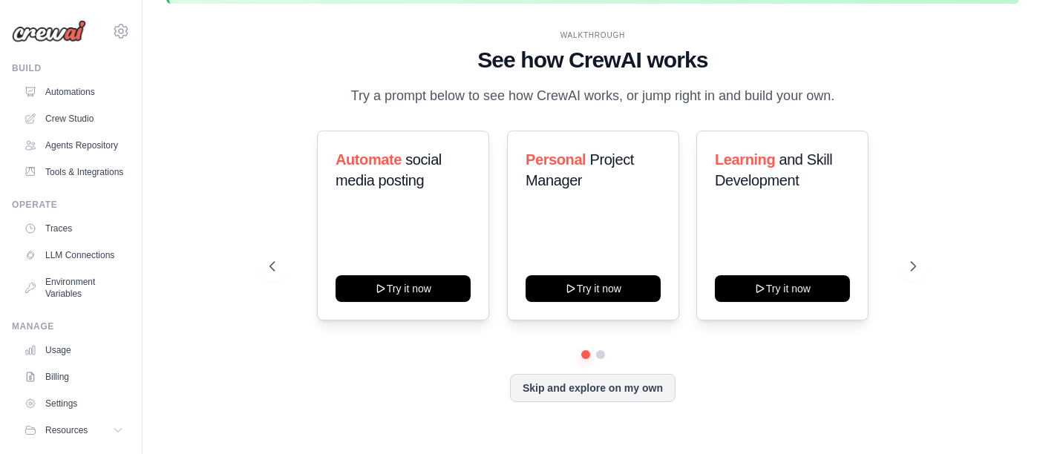
scroll to position [74, 0]
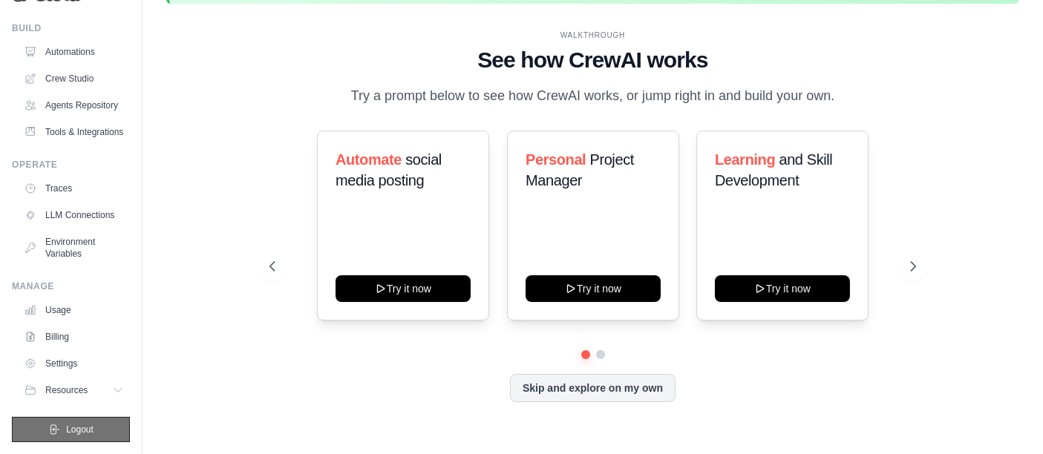
click at [56, 431] on button "Logout" at bounding box center [71, 429] width 118 height 25
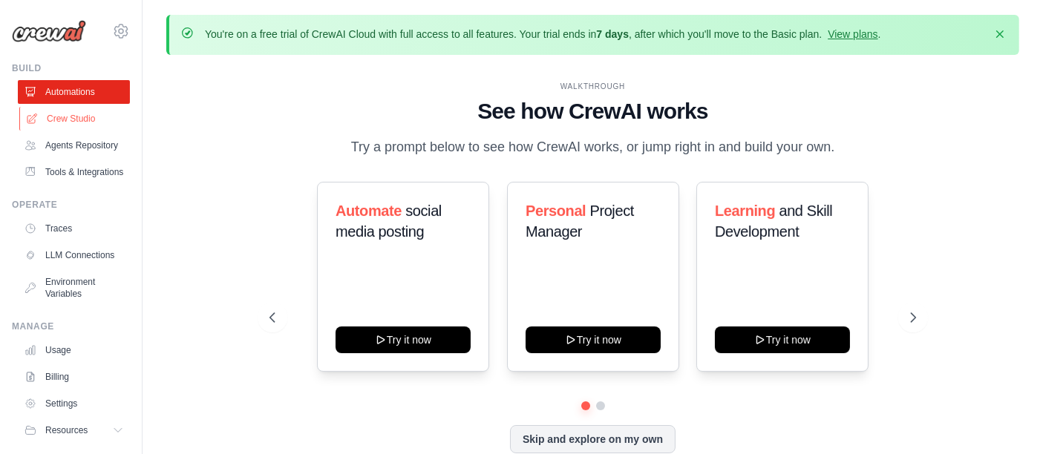
click at [30, 111] on link "Crew Studio" at bounding box center [75, 119] width 112 height 24
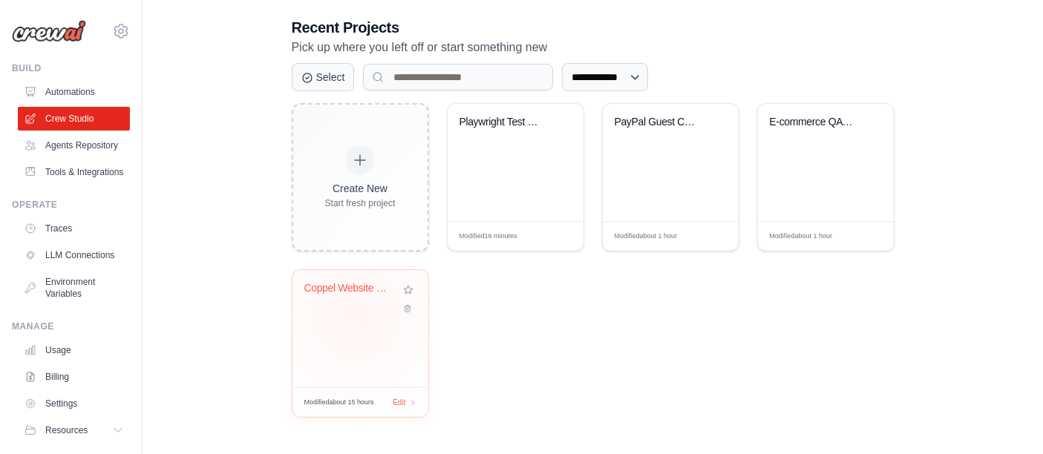
click at [357, 312] on div "Coppel Website Data Extractor" at bounding box center [360, 328] width 136 height 117
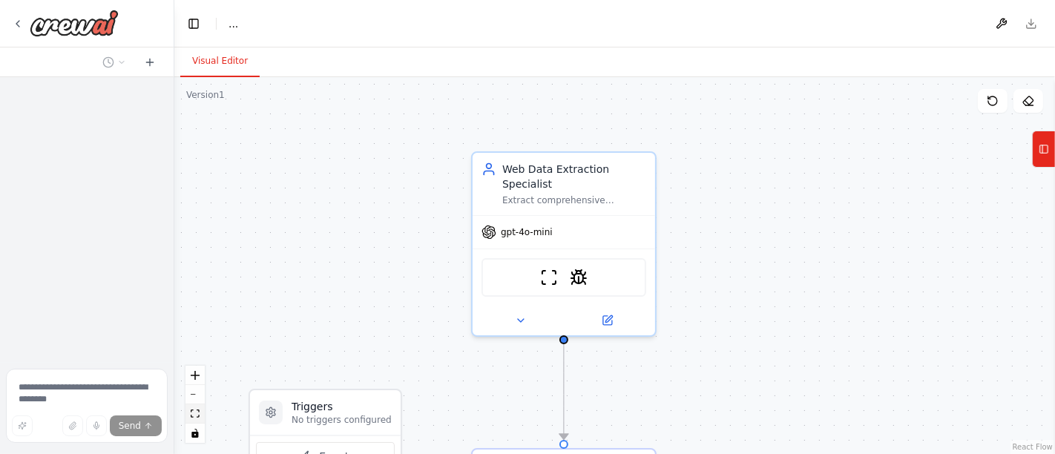
click at [194, 416] on icon "fit view" at bounding box center [195, 414] width 9 height 8
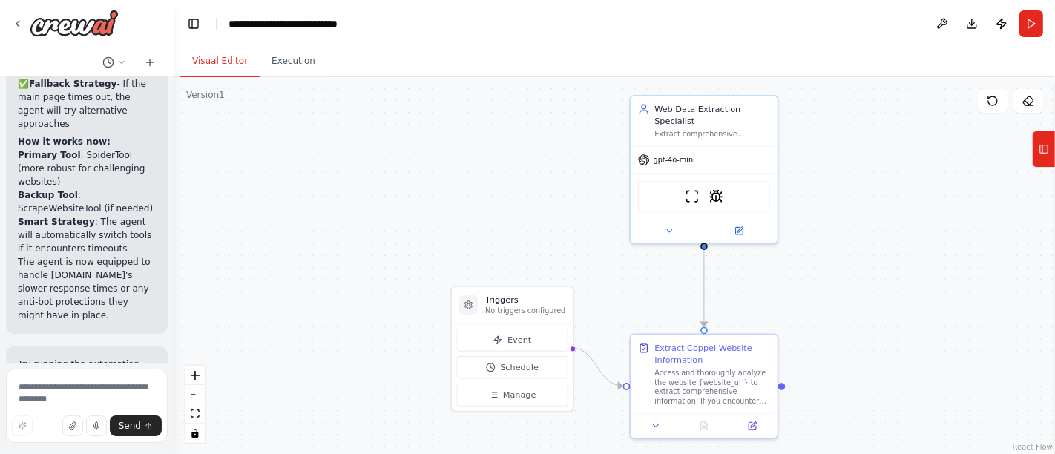
scroll to position [2889, 0]
click at [286, 70] on button "Execution" at bounding box center [294, 61] width 68 height 31
click at [226, 64] on button "Visual Editor" at bounding box center [219, 61] width 79 height 31
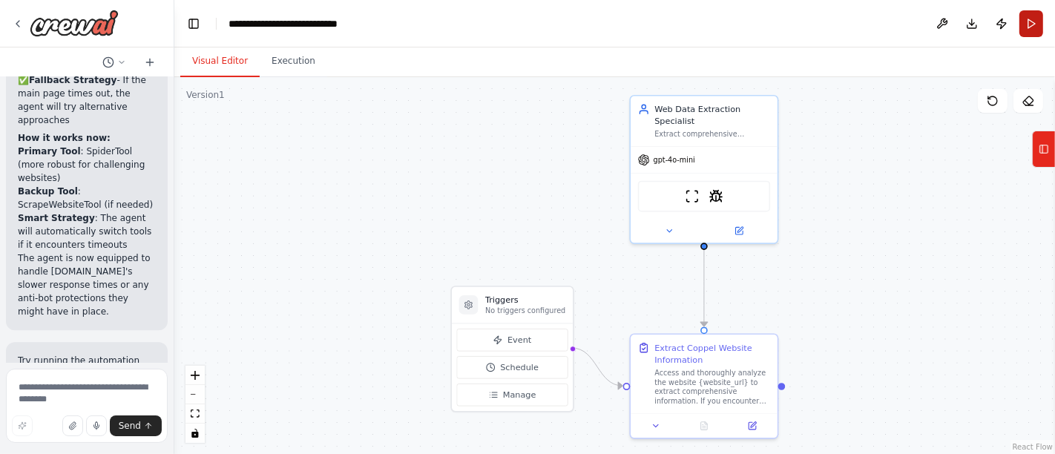
click at [1032, 28] on button "Run" at bounding box center [1032, 23] width 24 height 27
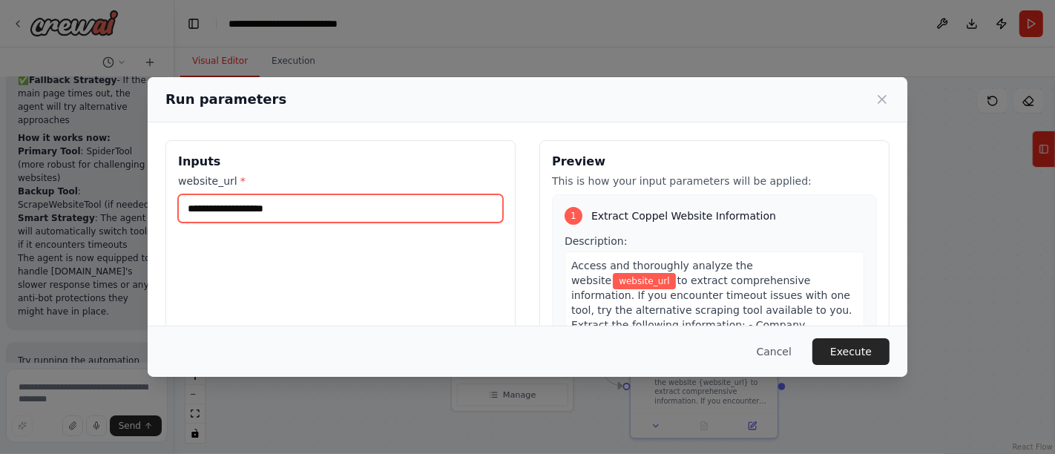
drag, startPoint x: 292, startPoint y: 203, endPoint x: 286, endPoint y: 207, distance: 7.6
click at [290, 206] on input "website_url *" at bounding box center [340, 208] width 325 height 28
click at [263, 208] on input "website_url *" at bounding box center [340, 208] width 325 height 28
paste input "**********"
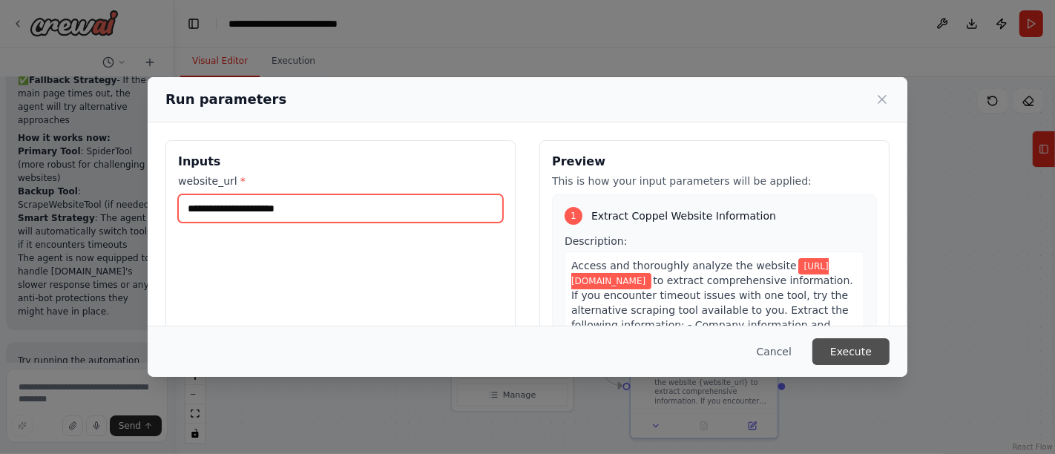
type input "**********"
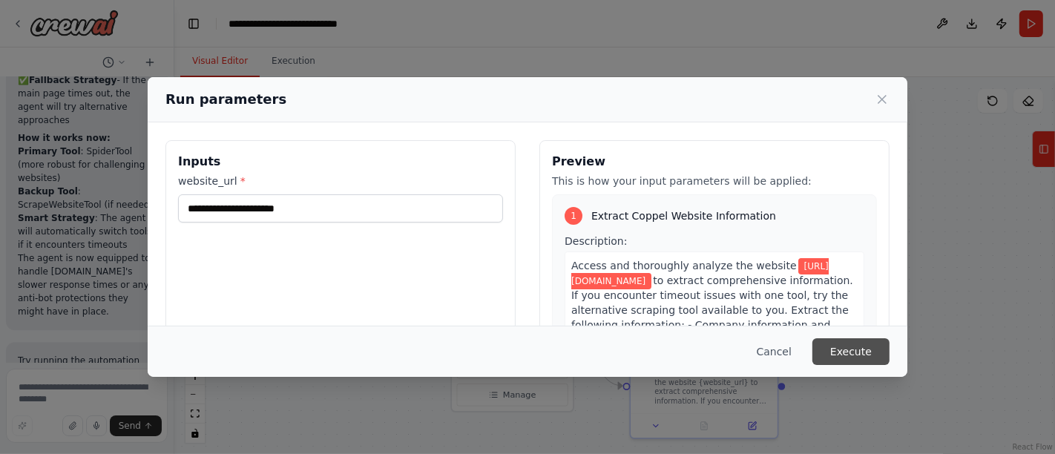
click at [845, 355] on button "Execute" at bounding box center [851, 351] width 77 height 27
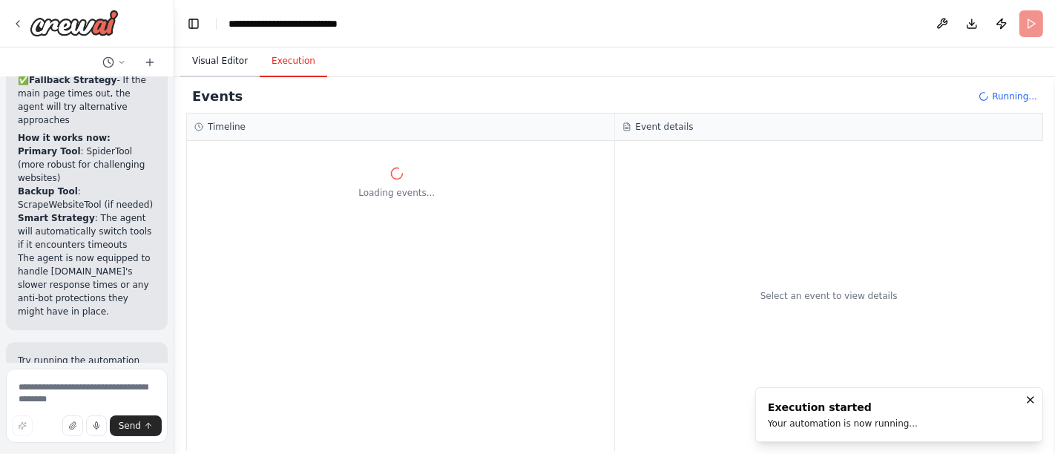
click at [214, 58] on button "Visual Editor" at bounding box center [219, 61] width 79 height 31
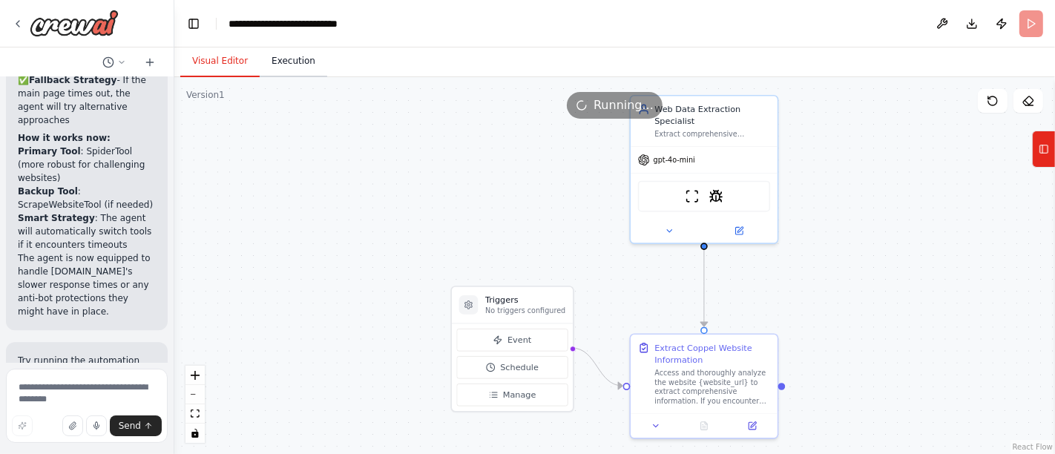
click at [289, 63] on button "Execution" at bounding box center [294, 61] width 68 height 31
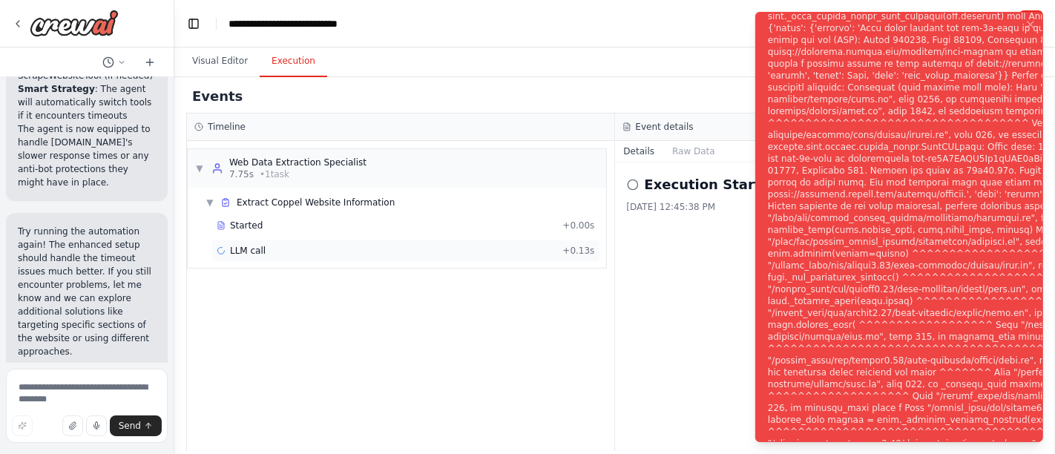
scroll to position [3021, 0]
drag, startPoint x: 764, startPoint y: 16, endPoint x: 971, endPoint y: 76, distance: 214.7
click at [971, 76] on li "Execution Error" at bounding box center [899, 227] width 288 height 430
click at [20, 26] on icon at bounding box center [18, 24] width 12 height 12
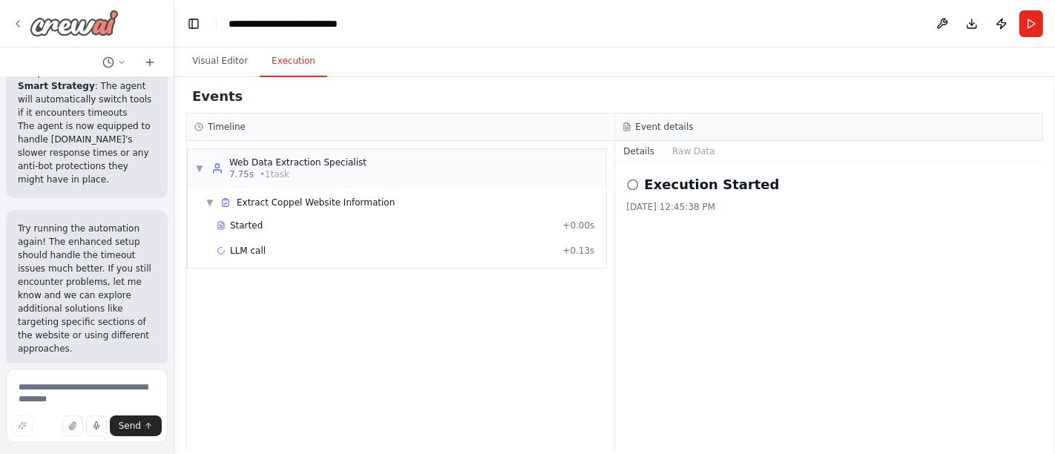
click at [19, 24] on icon at bounding box center [18, 24] width 12 height 12
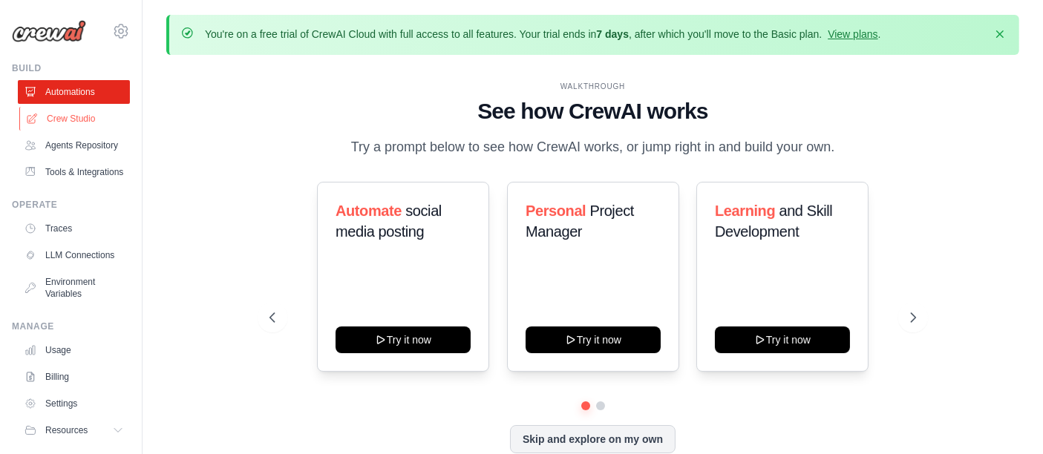
click at [78, 119] on link "Crew Studio" at bounding box center [75, 119] width 112 height 24
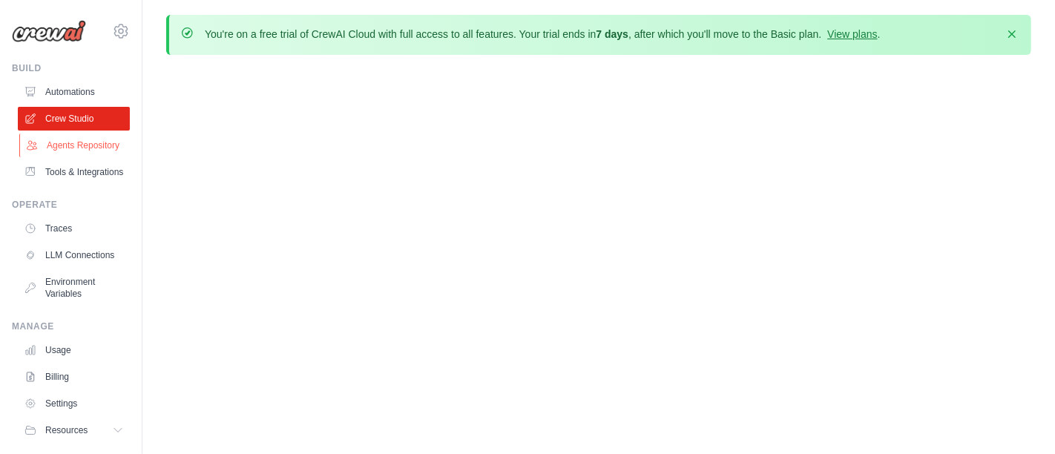
click at [60, 146] on link "Agents Repository" at bounding box center [75, 146] width 112 height 24
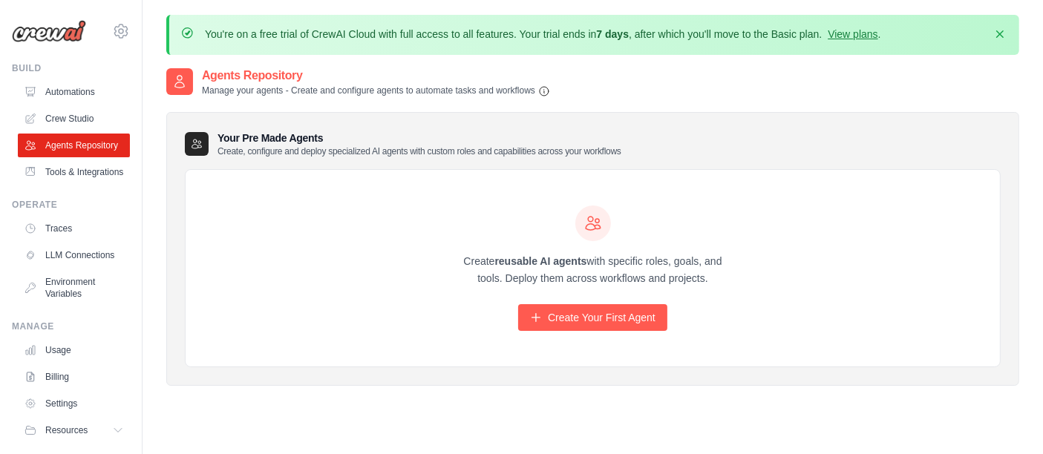
click at [70, 113] on link "Crew Studio" at bounding box center [74, 119] width 112 height 24
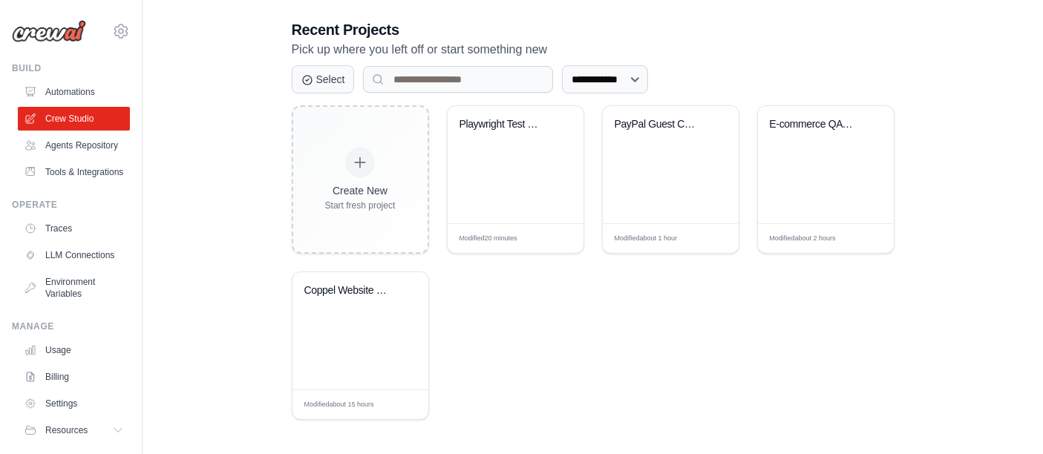
scroll to position [360, 0]
click at [492, 147] on div "Playwright Test Generator" at bounding box center [516, 162] width 136 height 117
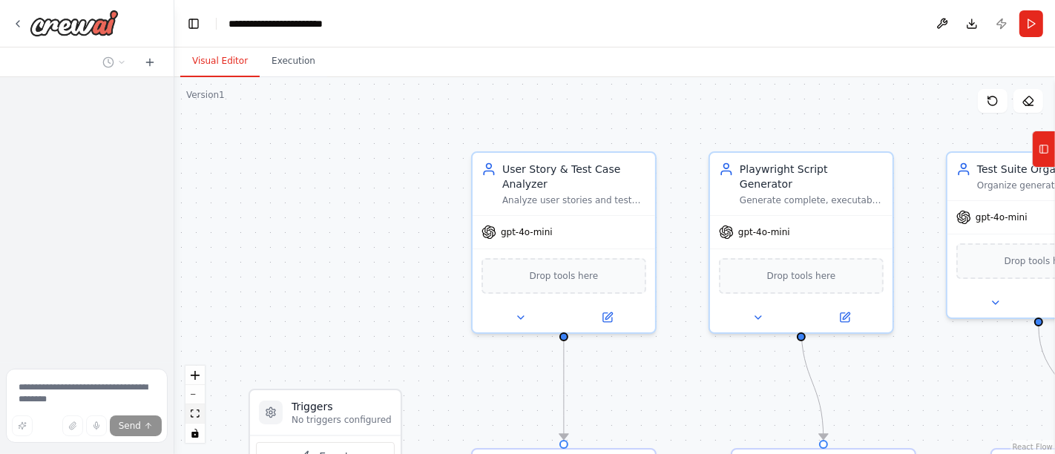
click at [201, 413] on button "fit view" at bounding box center [195, 413] width 19 height 19
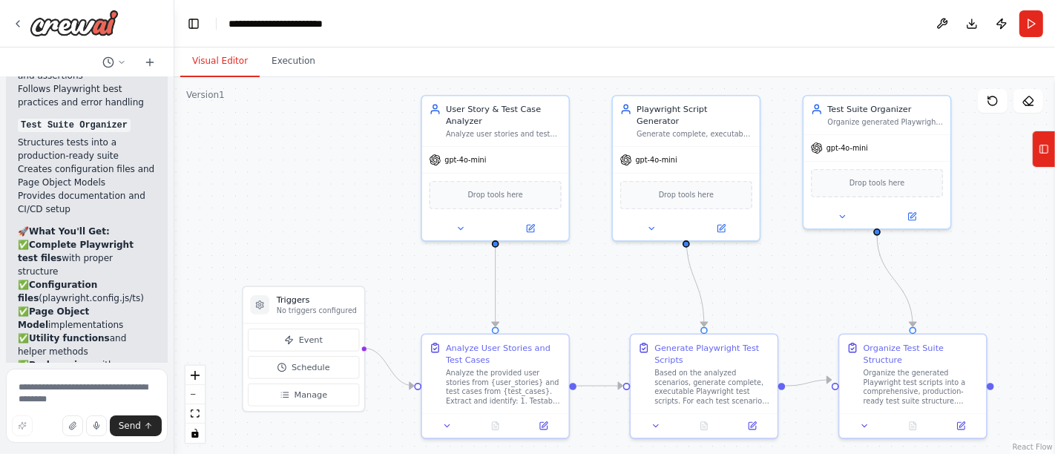
scroll to position [9500, 0]
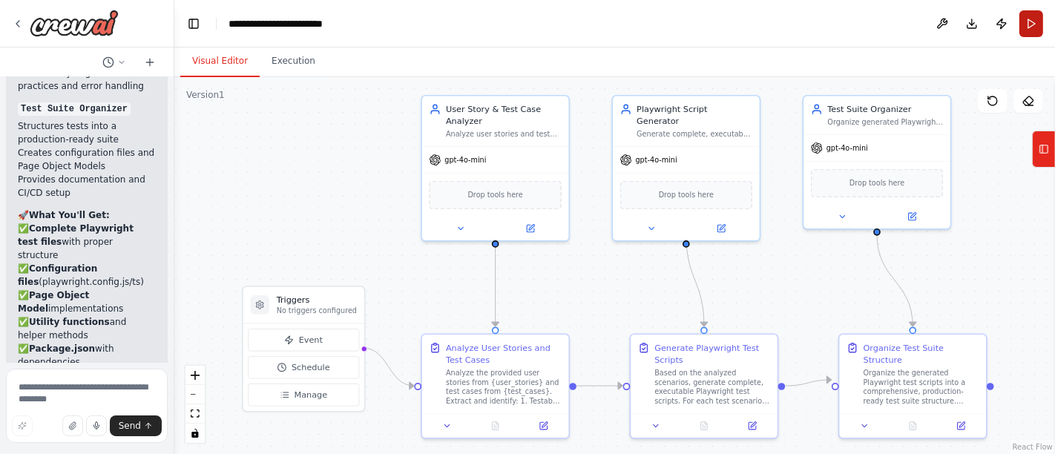
click at [1035, 17] on button "Run" at bounding box center [1032, 23] width 24 height 27
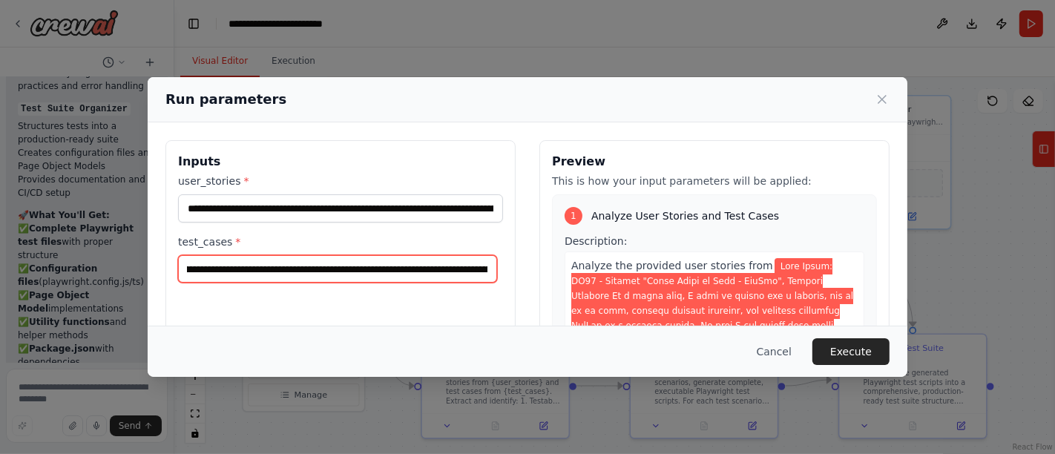
scroll to position [0, 1032]
drag, startPoint x: 183, startPoint y: 268, endPoint x: 553, endPoint y: 278, distance: 369.7
click at [553, 278] on div "**********" at bounding box center [527, 316] width 724 height 352
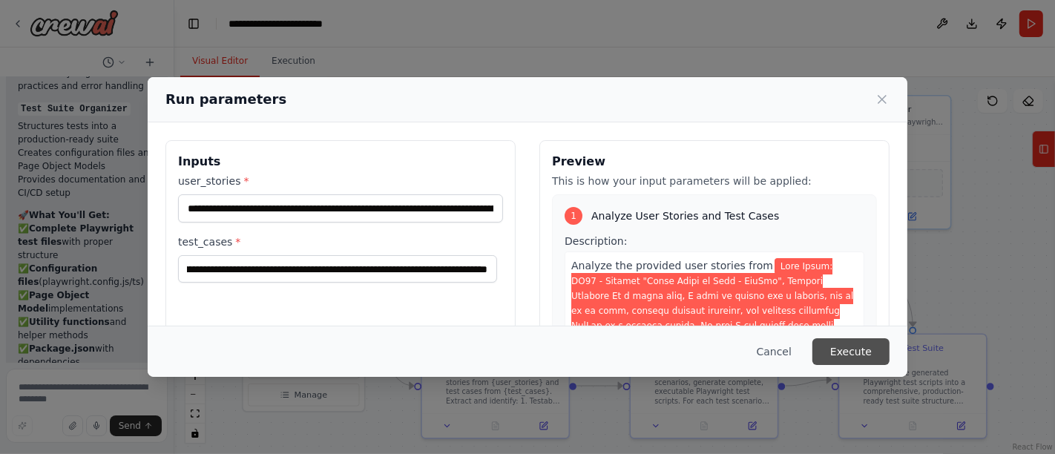
click at [833, 346] on button "Execute" at bounding box center [851, 351] width 77 height 27
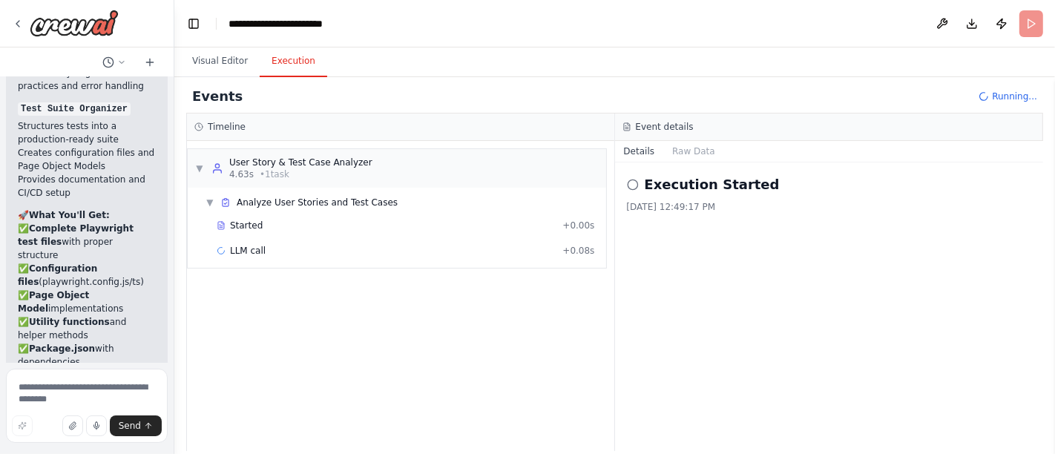
click at [597, 327] on div "▼ User Story & Test Case Analyzer 4.63s • 1 task ▼ Analyze User Stories and Tes…" at bounding box center [400, 296] width 427 height 310
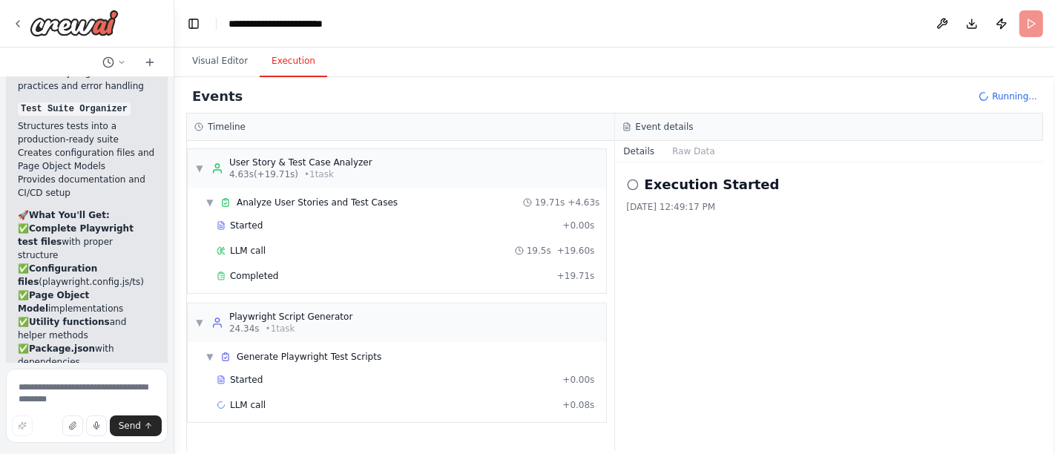
drag, startPoint x: 260, startPoint y: 276, endPoint x: 100, endPoint y: 285, distance: 160.5
click at [260, 276] on span "Completed" at bounding box center [254, 276] width 48 height 12
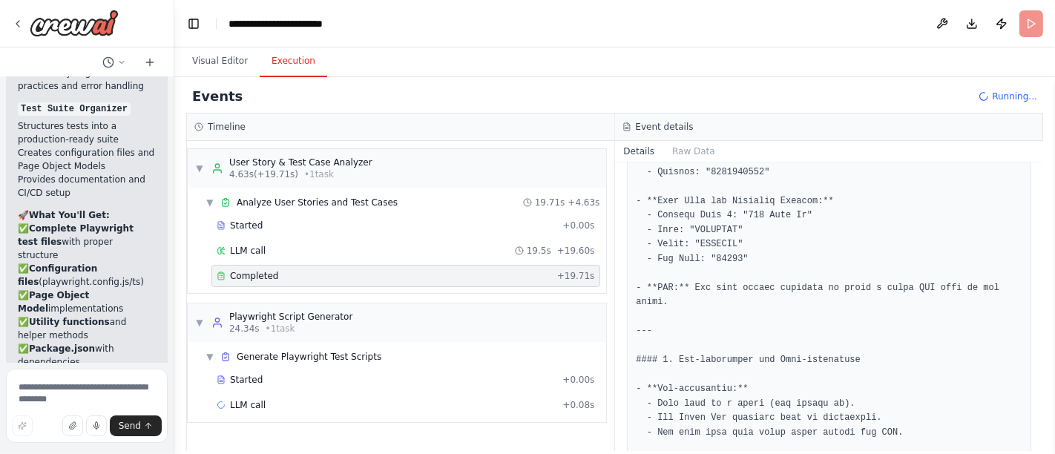
scroll to position [2046, 0]
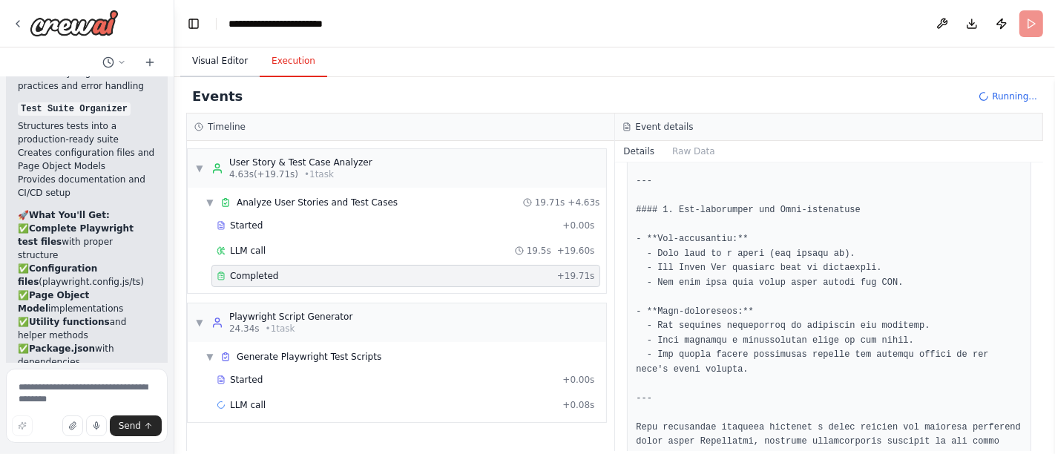
click at [215, 56] on button "Visual Editor" at bounding box center [219, 61] width 79 height 31
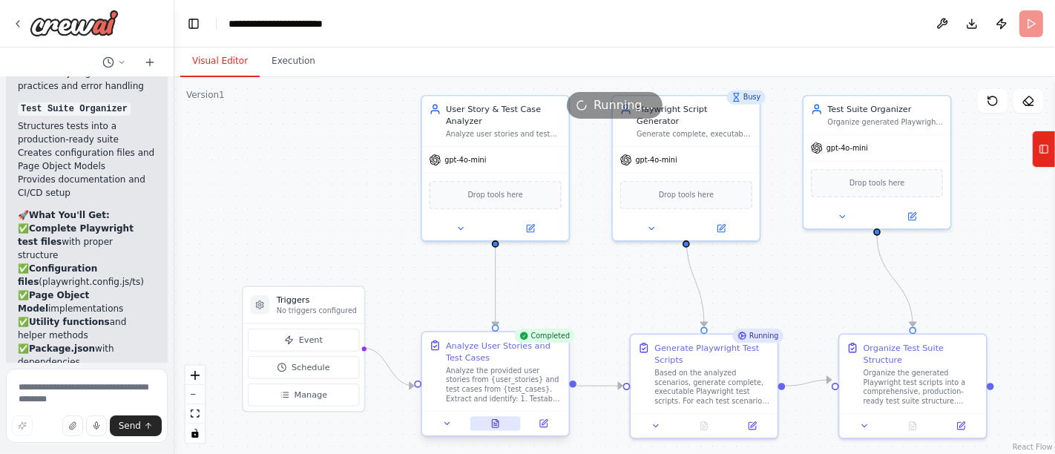
click at [486, 421] on button at bounding box center [496, 423] width 50 height 14
click at [497, 419] on icon at bounding box center [496, 424] width 10 height 10
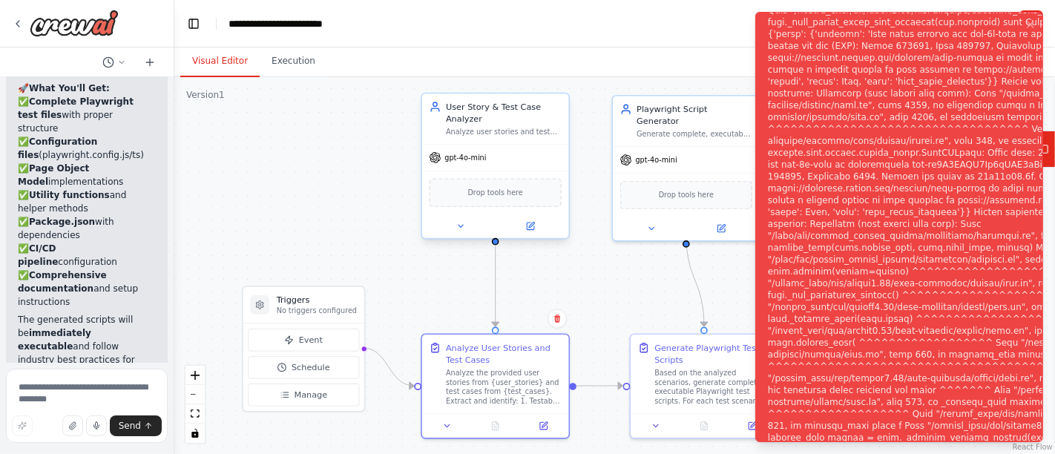
scroll to position [9632, 0]
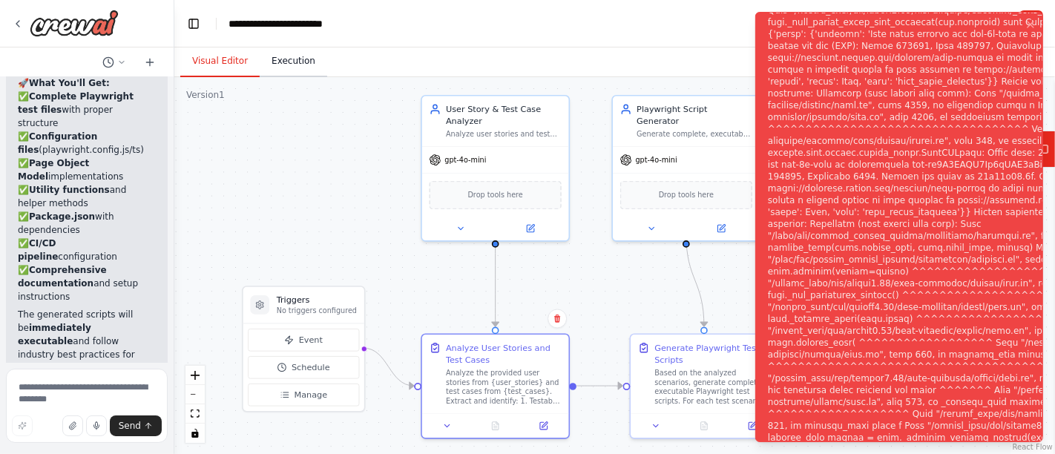
click at [295, 61] on button "Execution" at bounding box center [294, 61] width 68 height 31
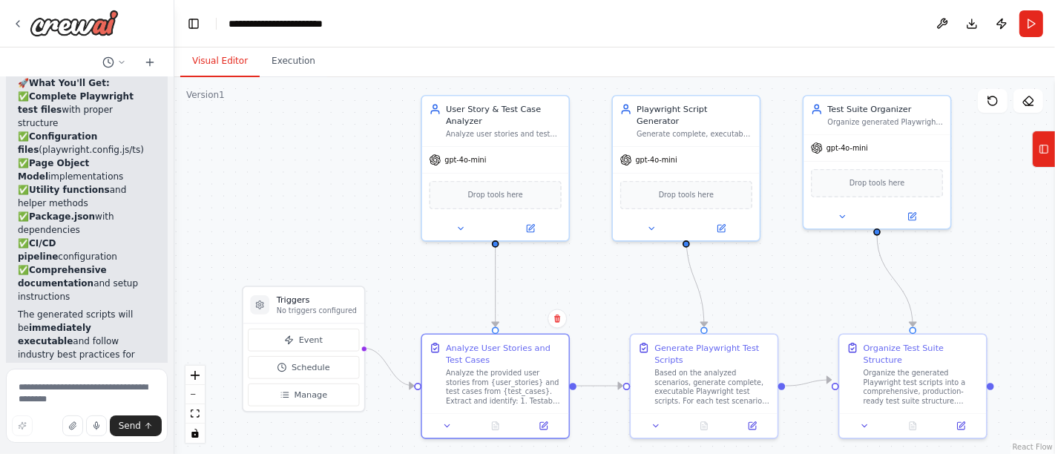
click at [229, 55] on button "Visual Editor" at bounding box center [219, 61] width 79 height 31
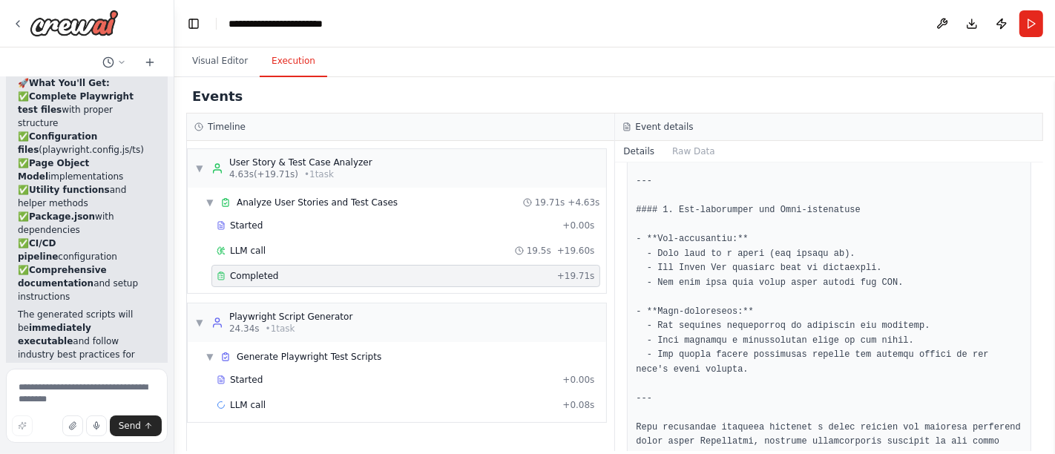
click at [271, 61] on button "Execution" at bounding box center [294, 61] width 68 height 31
click at [220, 52] on button "Visual Editor" at bounding box center [219, 61] width 79 height 31
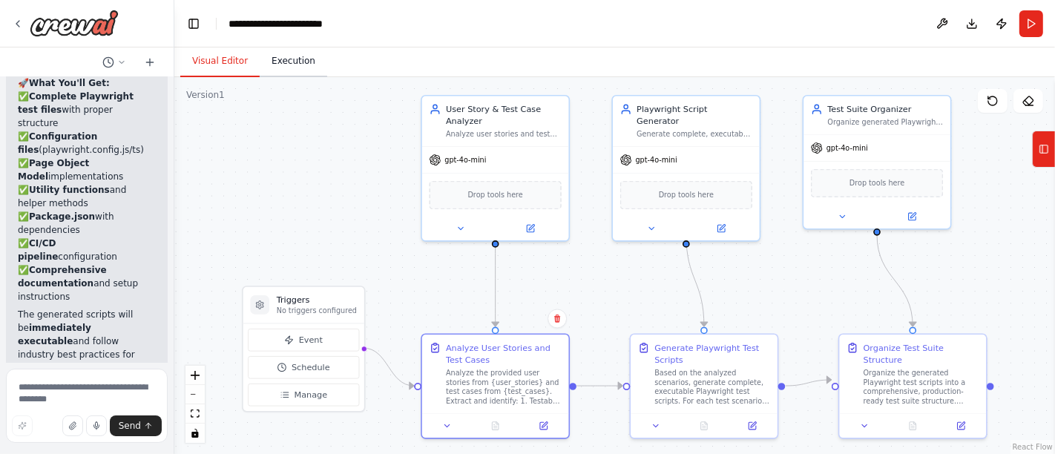
click at [281, 66] on button "Execution" at bounding box center [294, 61] width 68 height 31
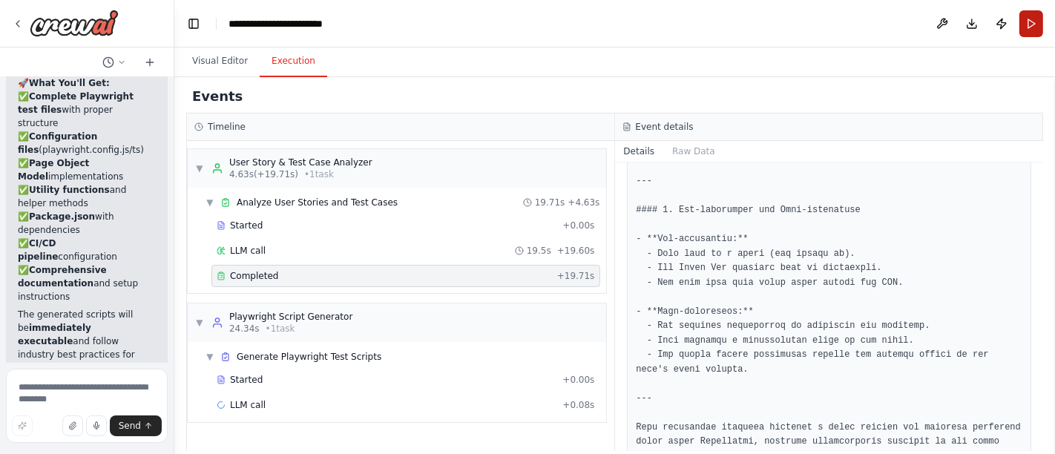
click at [1035, 22] on button "Run" at bounding box center [1032, 23] width 24 height 27
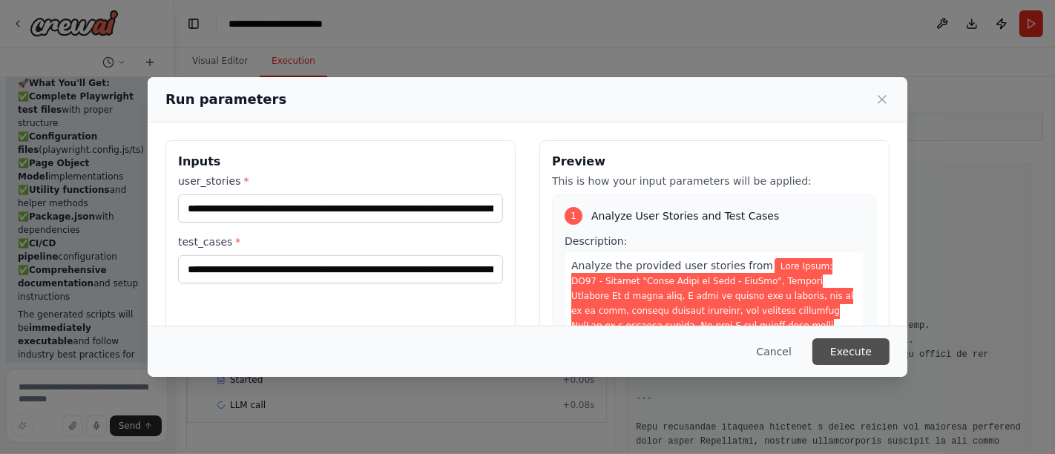
click at [857, 350] on button "Execute" at bounding box center [851, 351] width 77 height 27
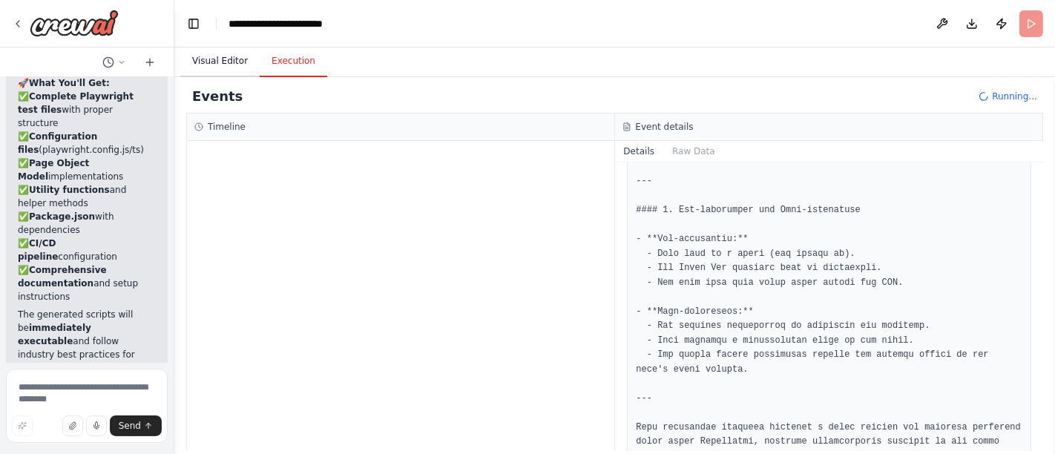
click at [214, 62] on button "Visual Editor" at bounding box center [219, 61] width 79 height 31
click at [275, 58] on button "Execution" at bounding box center [294, 61] width 68 height 31
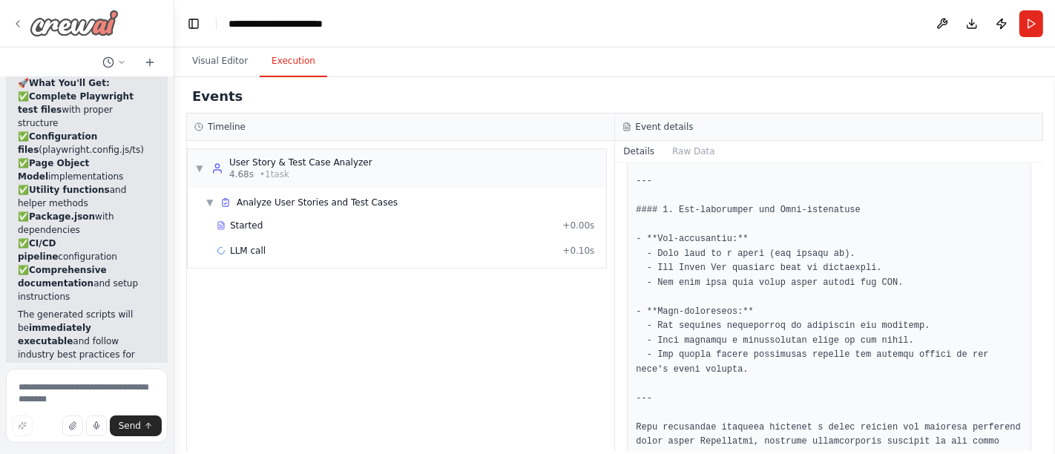
click at [16, 24] on icon at bounding box center [18, 24] width 12 height 12
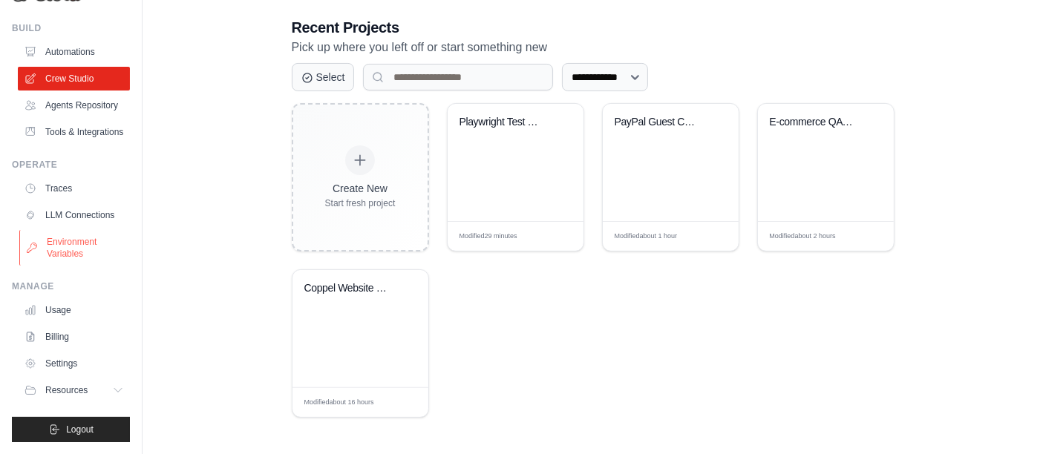
scroll to position [74, 0]
click at [74, 430] on span "Logout" at bounding box center [79, 430] width 27 height 12
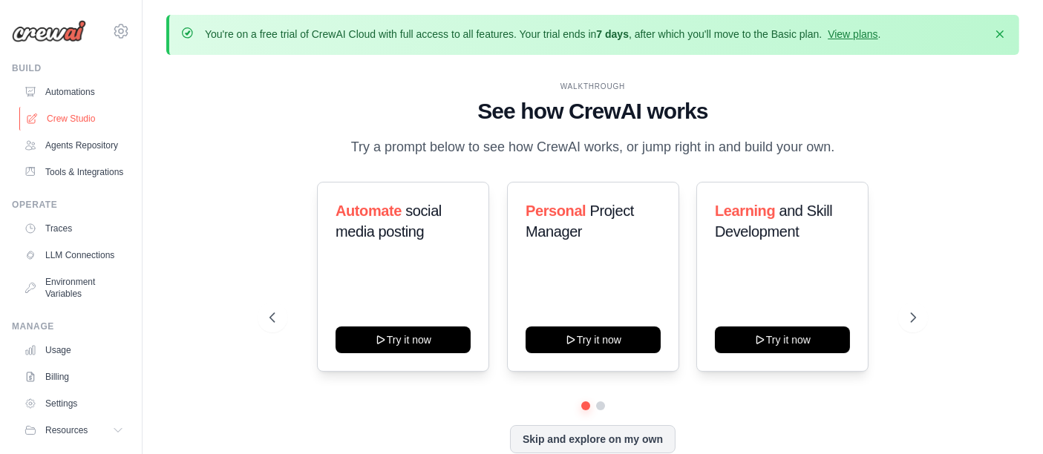
click at [73, 112] on link "Crew Studio" at bounding box center [75, 119] width 112 height 24
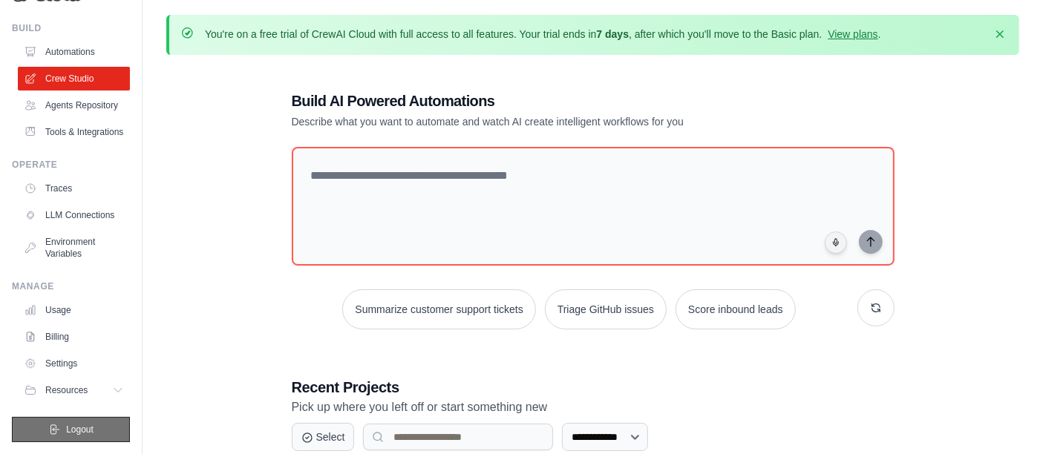
click at [66, 426] on span "Logout" at bounding box center [79, 430] width 27 height 12
